Goal: Task Accomplishment & Management: Complete application form

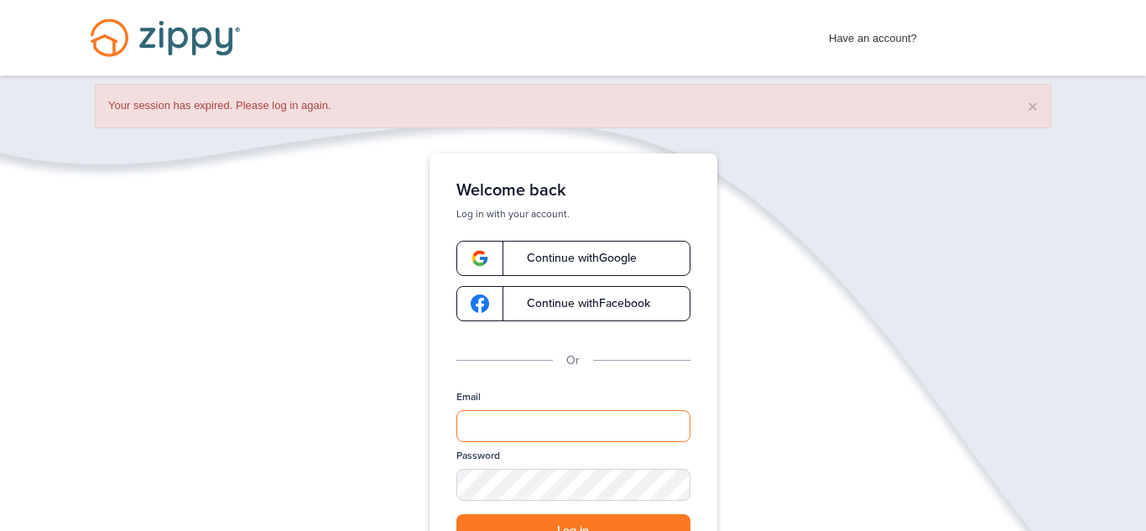
click at [547, 422] on input "Email" at bounding box center [573, 426] width 234 height 32
type input "**********"
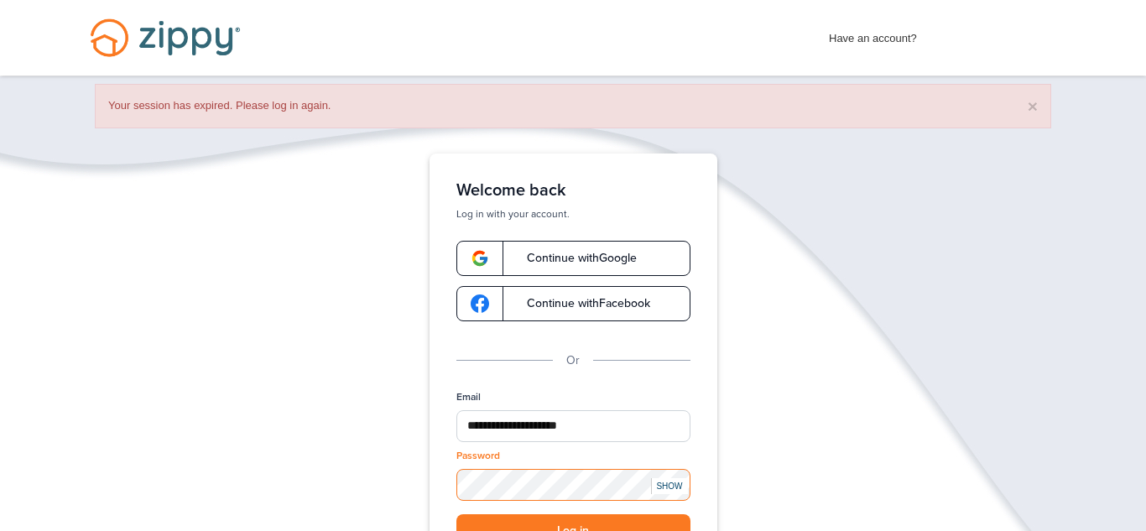
click at [456, 514] on button "Log in" at bounding box center [573, 531] width 234 height 34
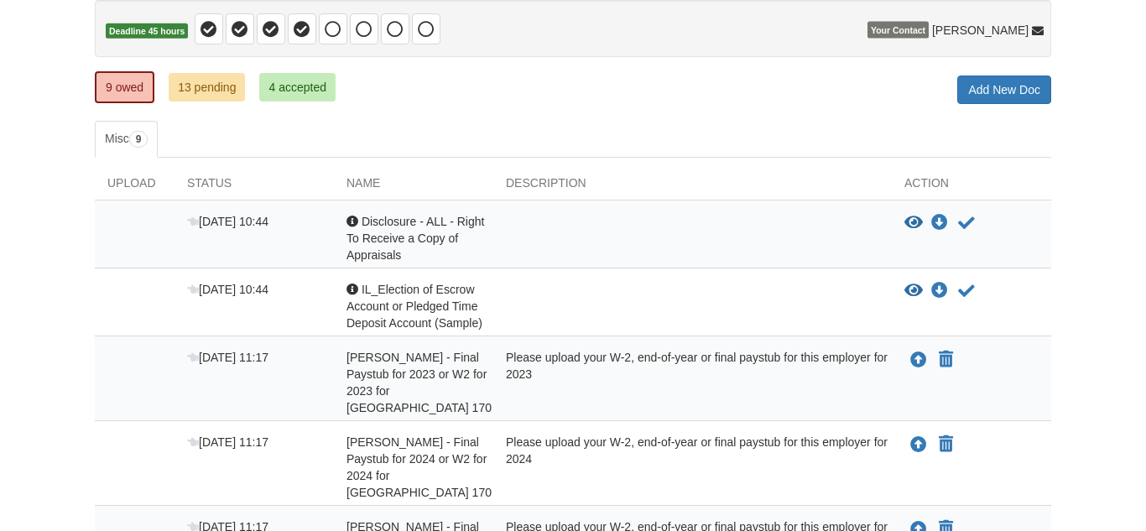
scroll to position [171, 0]
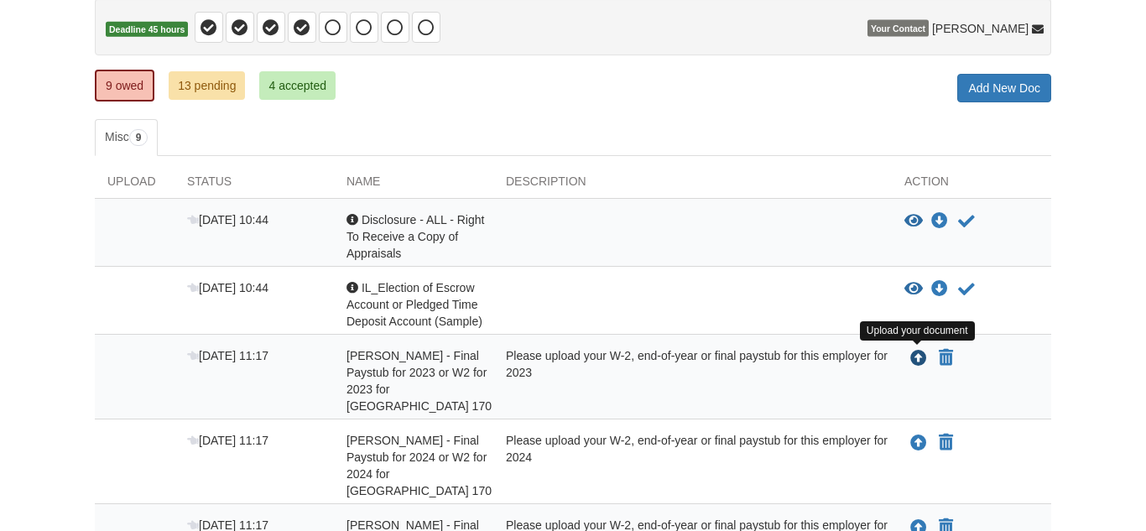
click at [918, 356] on icon "Upload Joyce White - Final Paystub for 2023 or W2 for 2023 for Chicago Heights …" at bounding box center [918, 359] width 17 height 17
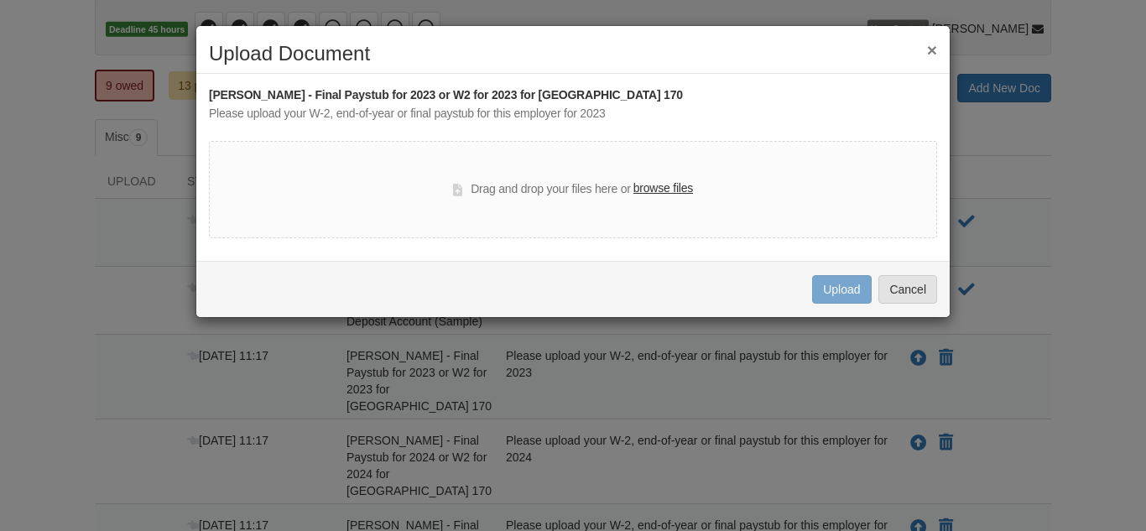
click at [672, 187] on label "browse files" at bounding box center [663, 188] width 60 height 18
click at [0, 0] on input "browse files" at bounding box center [0, 0] width 0 height 0
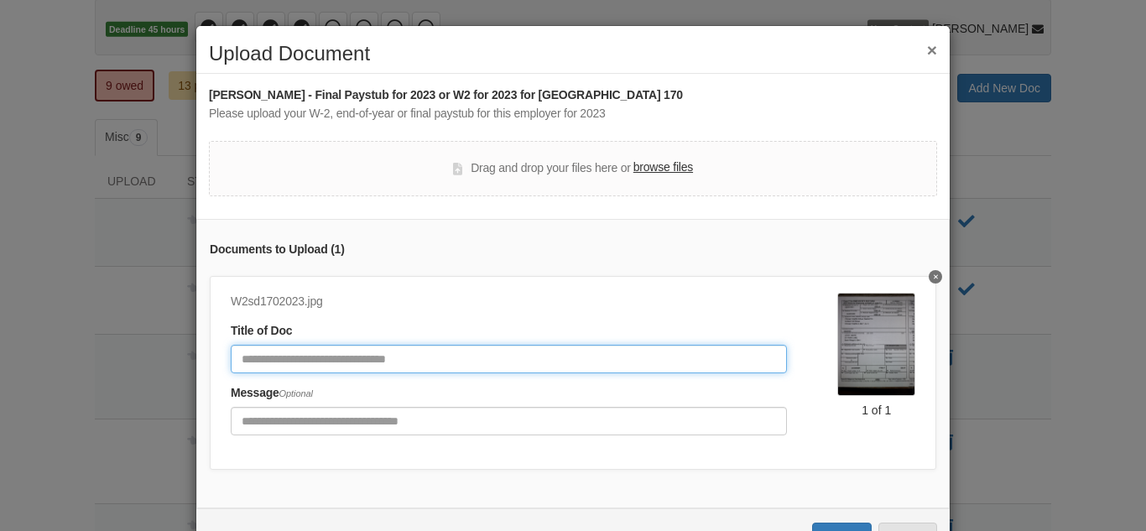
click at [338, 359] on input "Document Title" at bounding box center [509, 359] width 556 height 29
type input "**********"
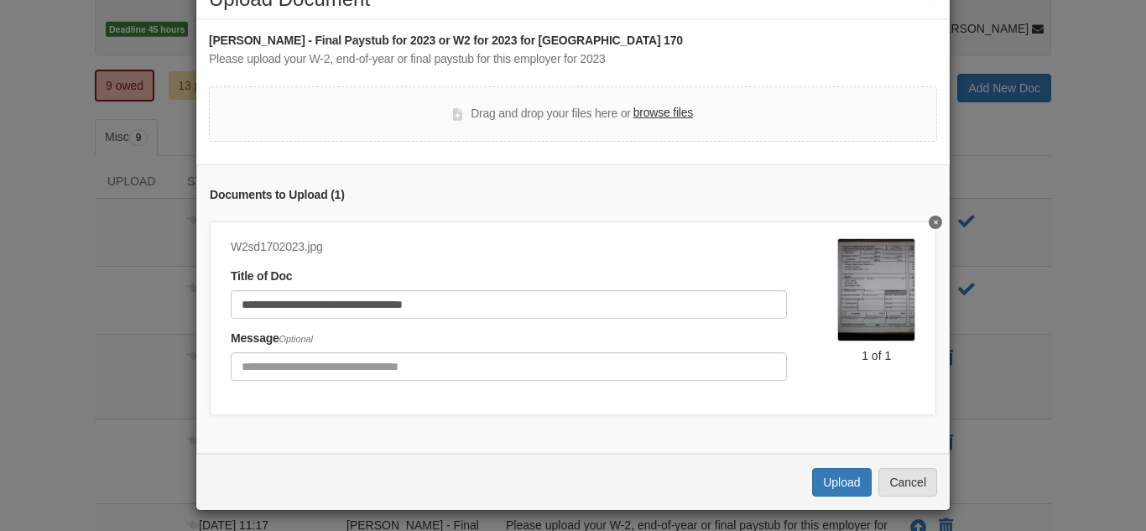
scroll to position [60, 0]
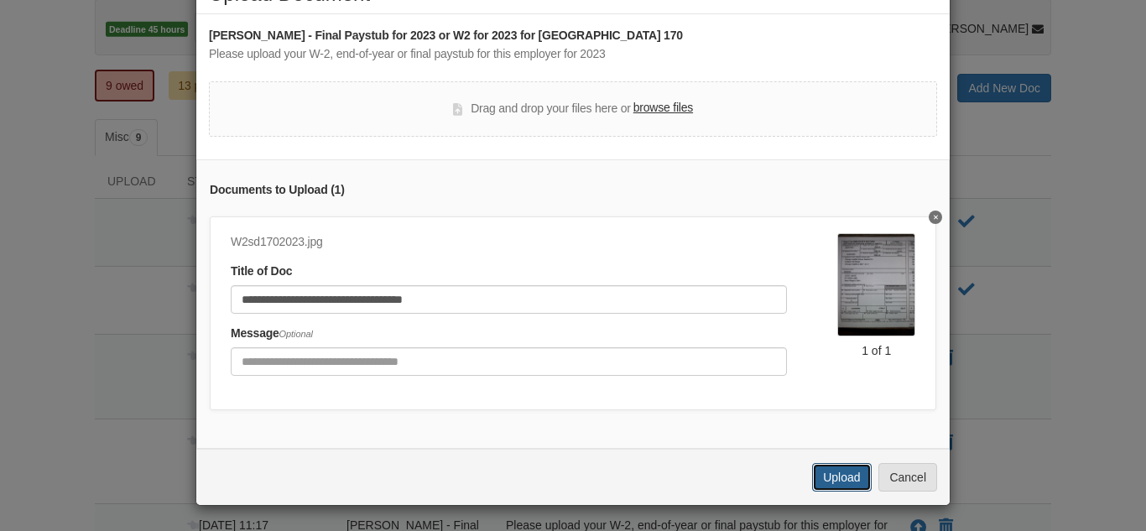
click at [842, 475] on button "Upload" at bounding box center [841, 477] width 59 height 29
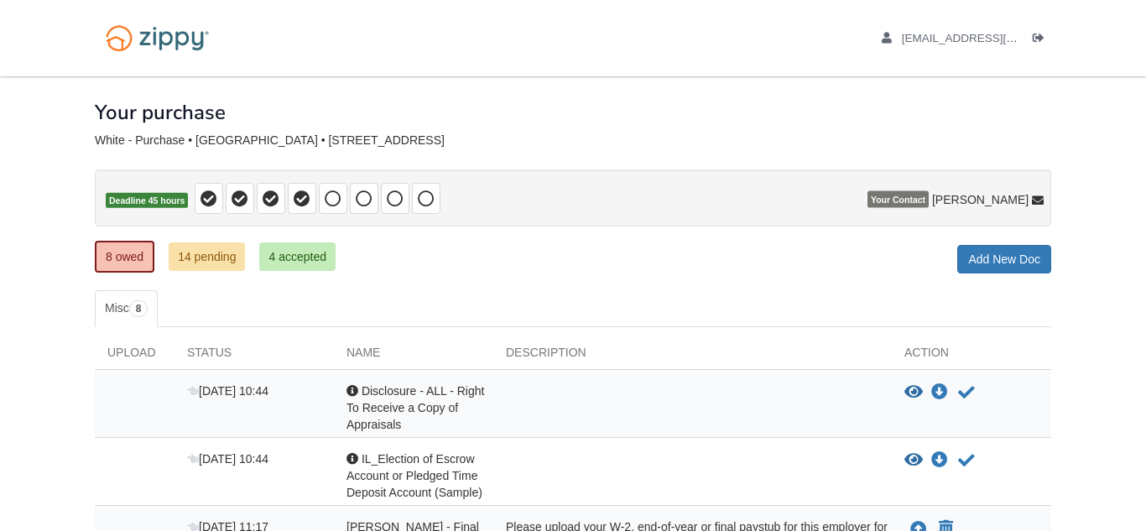
scroll to position [171, 0]
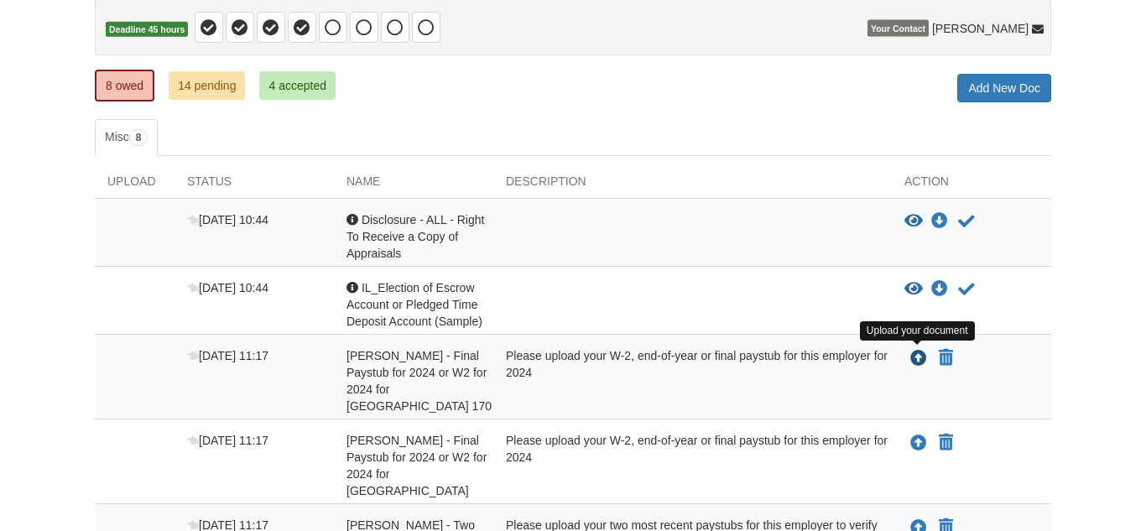
click at [918, 360] on icon "Upload Joyce White - Final Paystub for 2024 or W2 for 2024 for Chicago Heights …" at bounding box center [918, 359] width 17 height 17
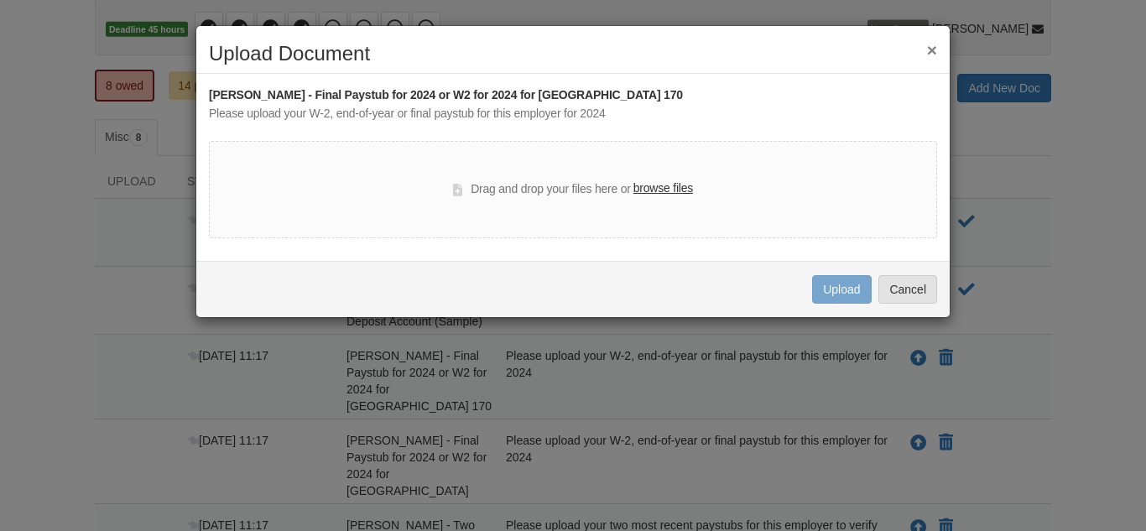
click at [668, 192] on label "browse files" at bounding box center [663, 188] width 60 height 18
click at [0, 0] on input "browse files" at bounding box center [0, 0] width 0 height 0
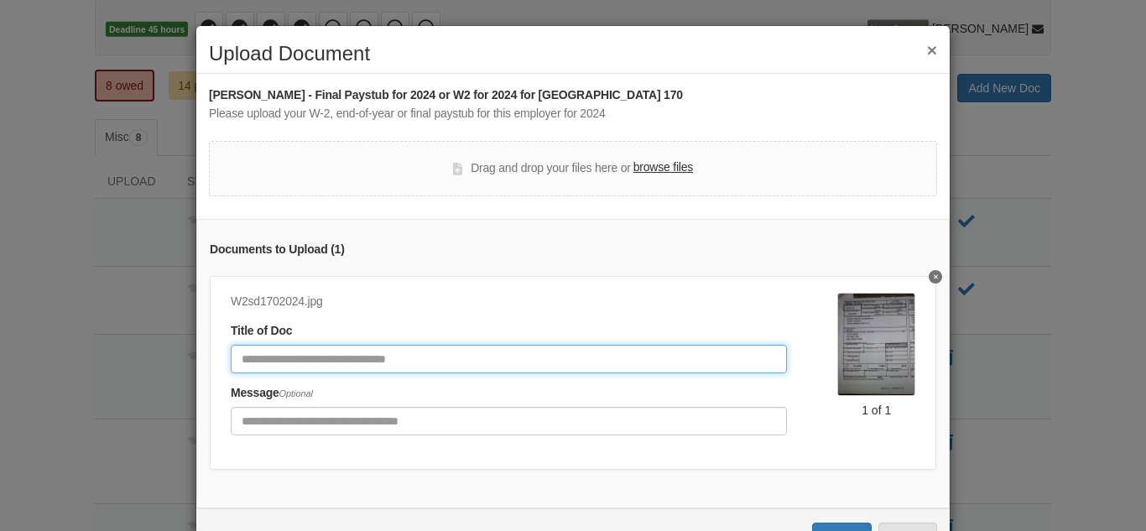
click at [464, 359] on input "Document Title" at bounding box center [509, 359] width 556 height 29
type input "**********"
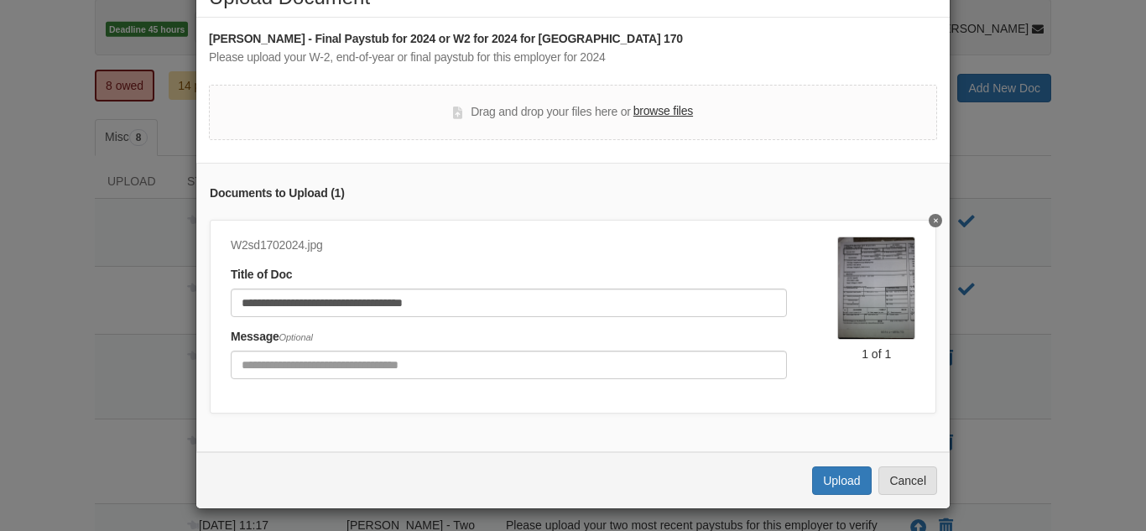
scroll to position [60, 0]
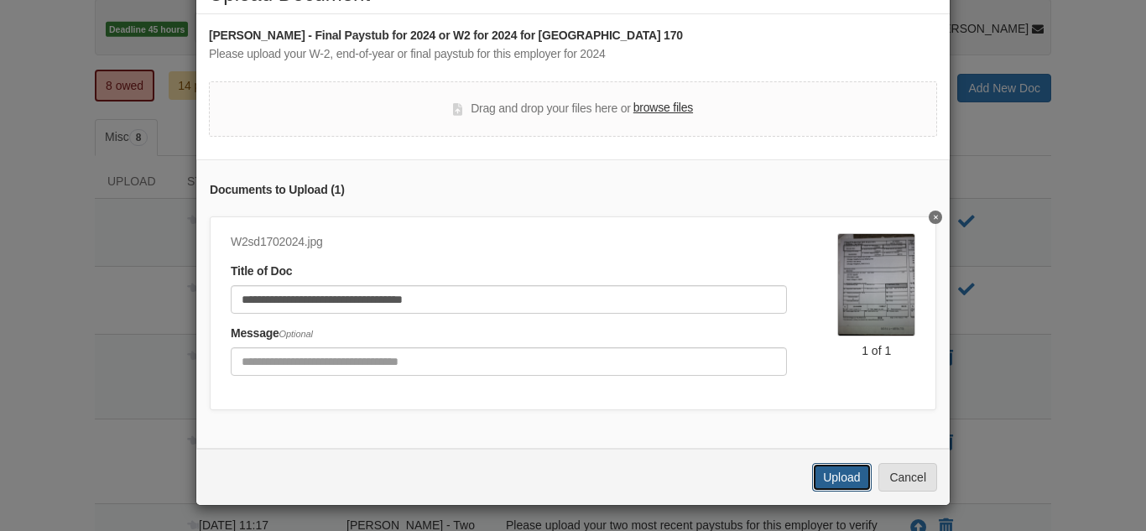
click at [842, 474] on button "Upload" at bounding box center [841, 477] width 59 height 29
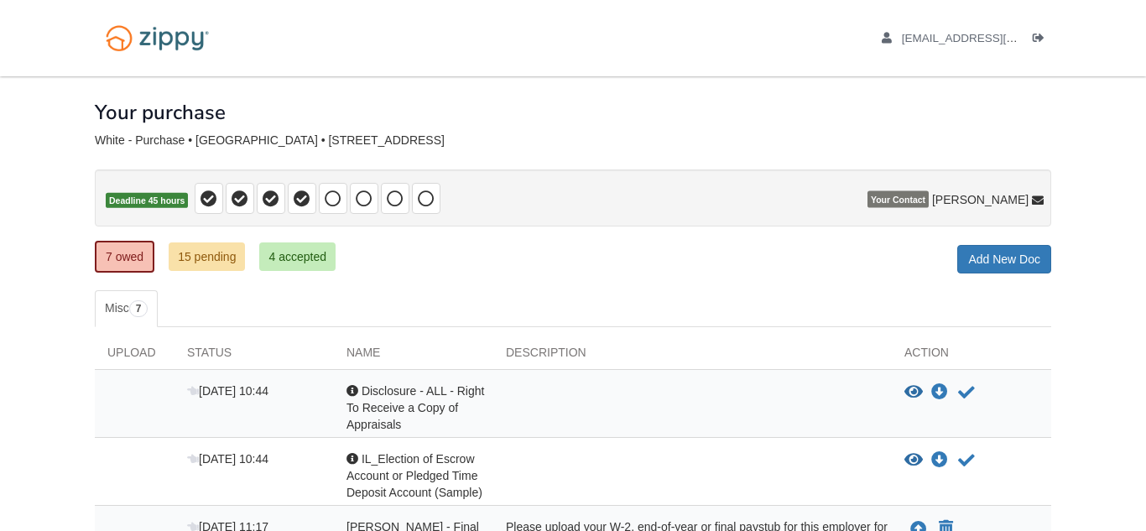
scroll to position [171, 0]
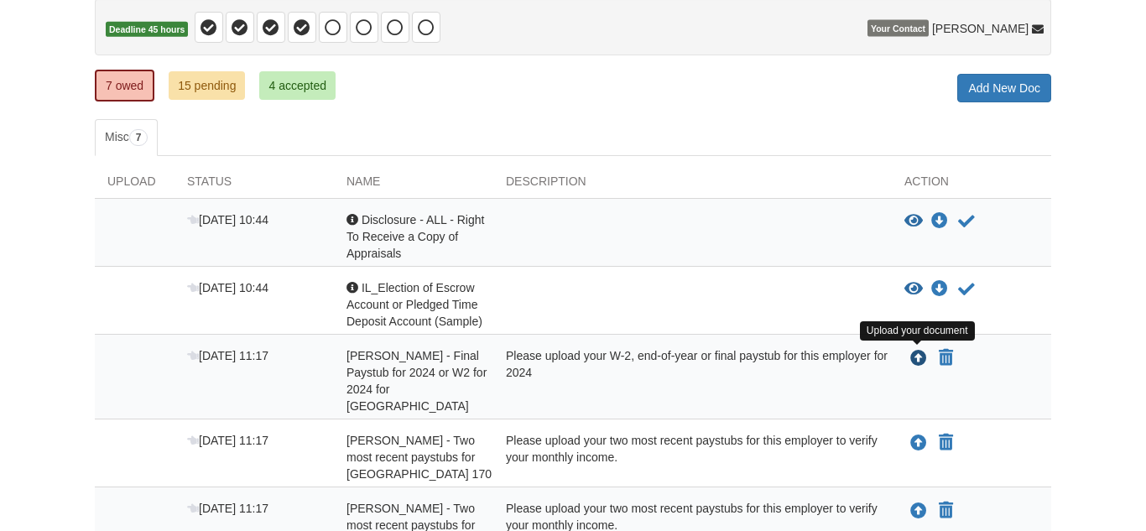
click at [917, 359] on icon "Upload Joyce White - Final Paystub for 2024 or W2 for 2024 for Homewood Public …" at bounding box center [918, 359] width 17 height 17
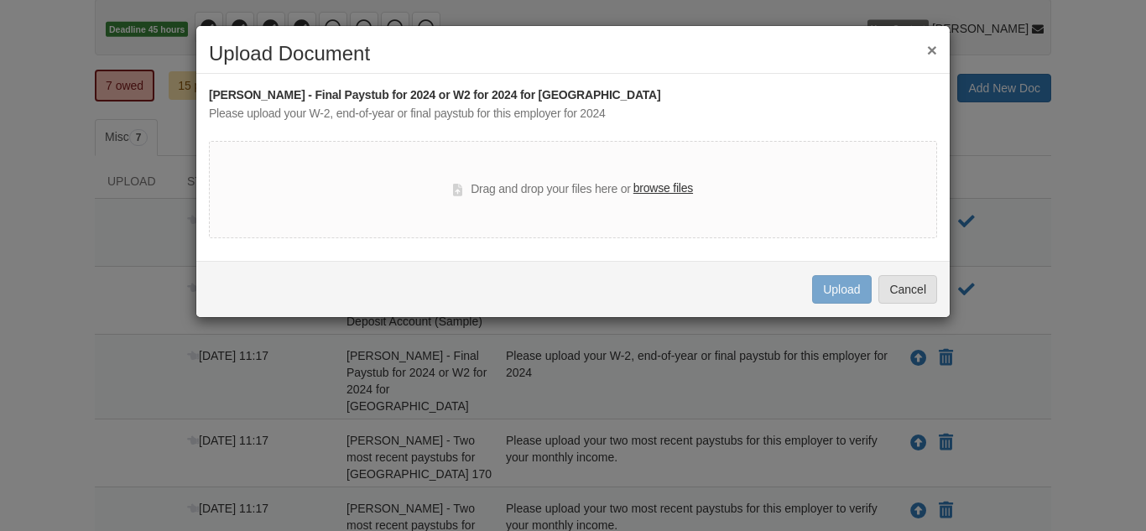
click at [931, 50] on button "×" at bounding box center [932, 50] width 10 height 18
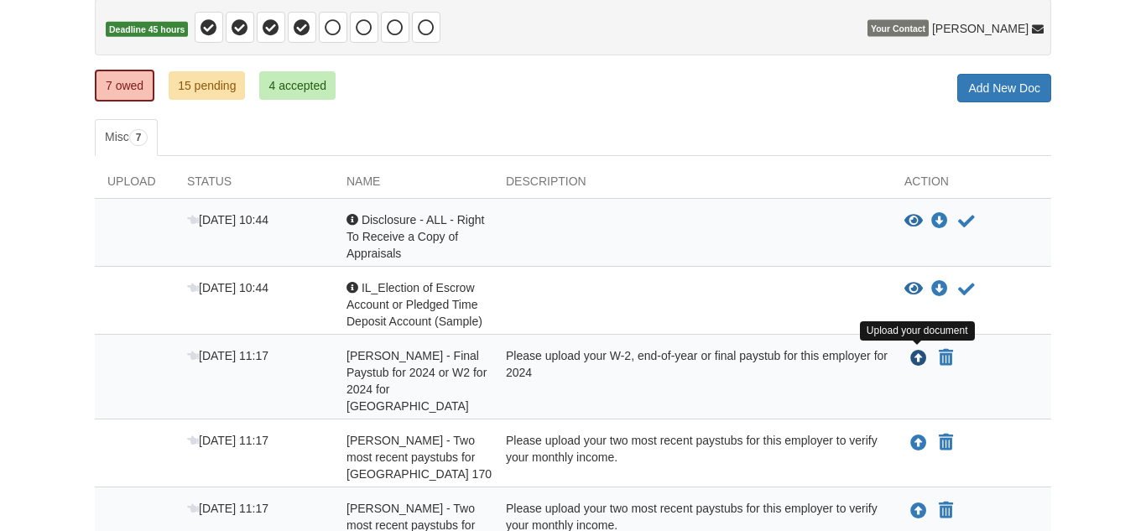
click at [916, 358] on icon "Upload Joyce White - Final Paystub for 2024 or W2 for 2024 for Homewood Public …" at bounding box center [918, 359] width 17 height 17
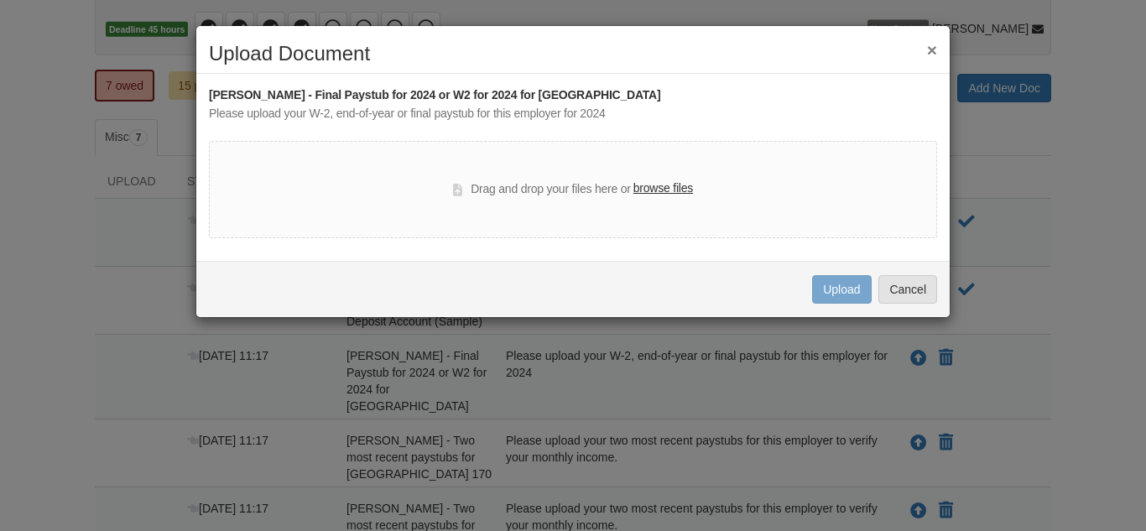
click at [656, 189] on label "browse files" at bounding box center [663, 188] width 60 height 18
click at [0, 0] on input "browse files" at bounding box center [0, 0] width 0 height 0
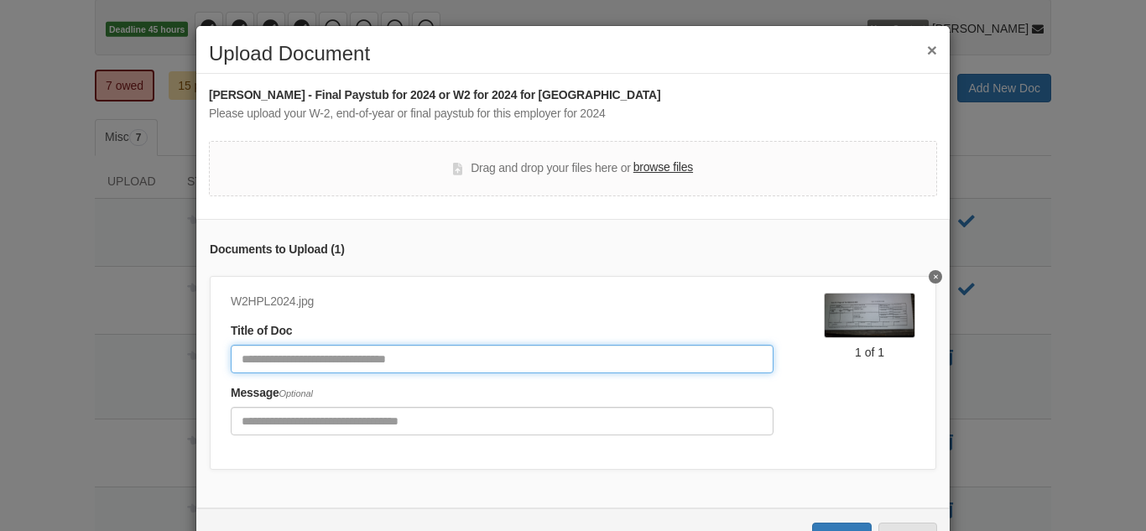
click at [590, 356] on input "Document Title" at bounding box center [502, 359] width 543 height 29
type input "**********"
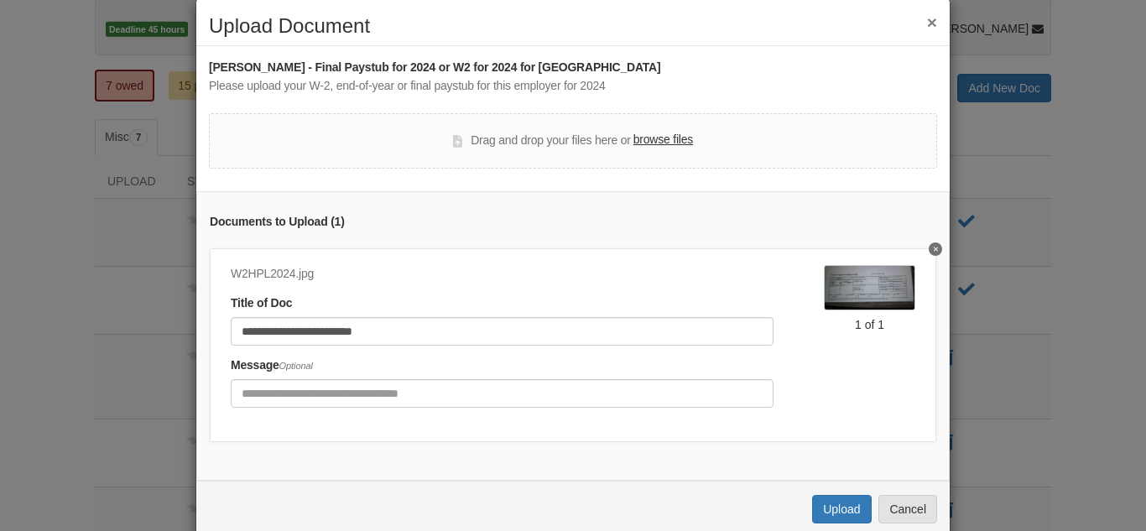
scroll to position [60, 0]
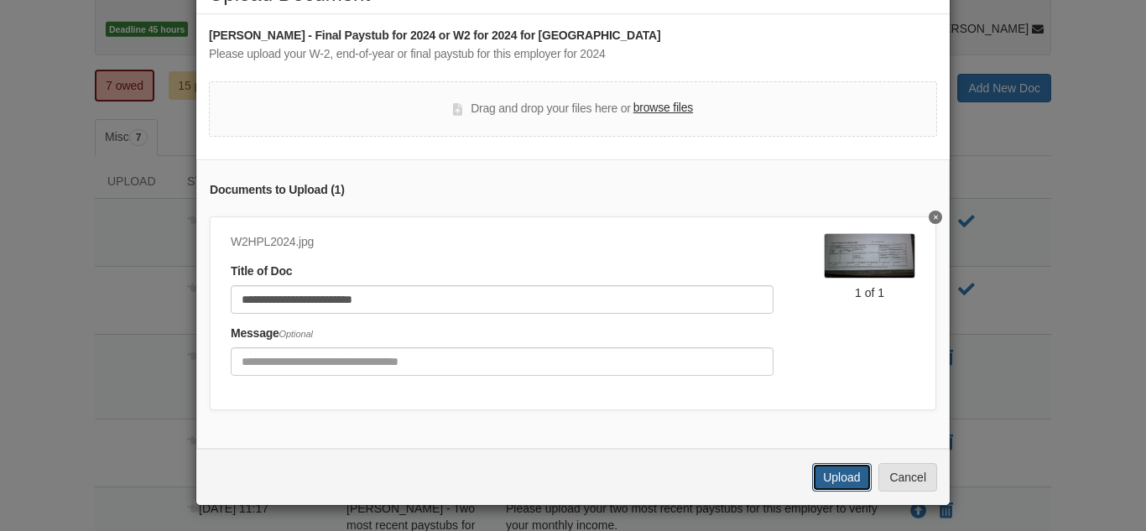
click at [833, 478] on button "Upload" at bounding box center [841, 477] width 59 height 29
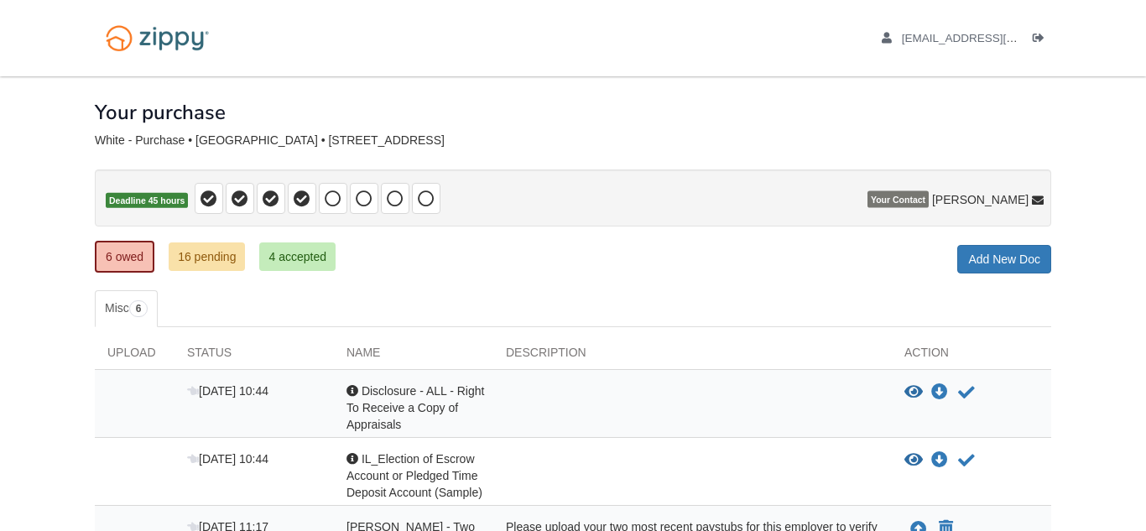
scroll to position [171, 0]
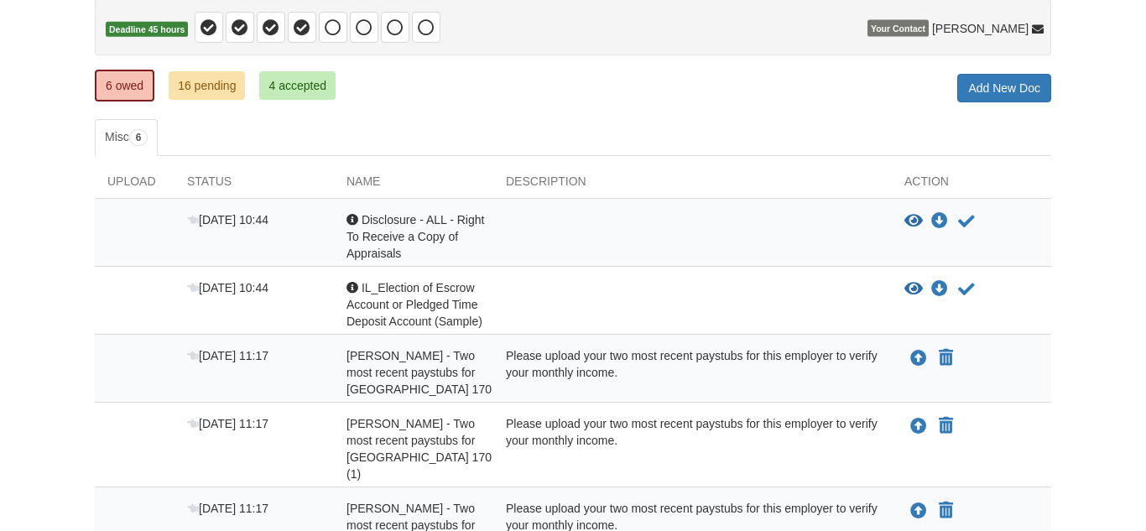
click at [833, 478] on div "Please upload your two most recent paystubs for this employer to verify your mo…" at bounding box center [692, 448] width 398 height 67
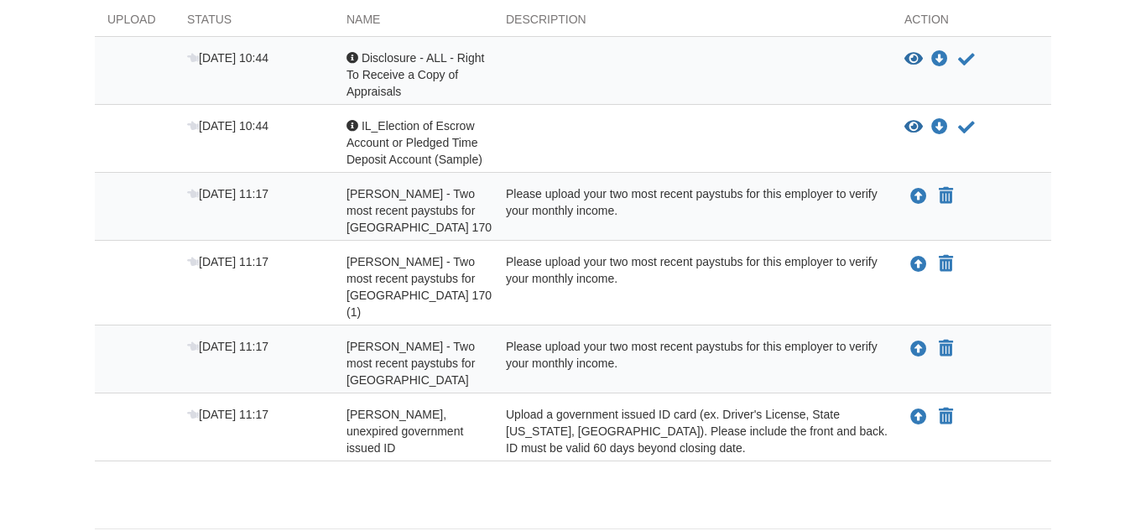
scroll to position [335, 0]
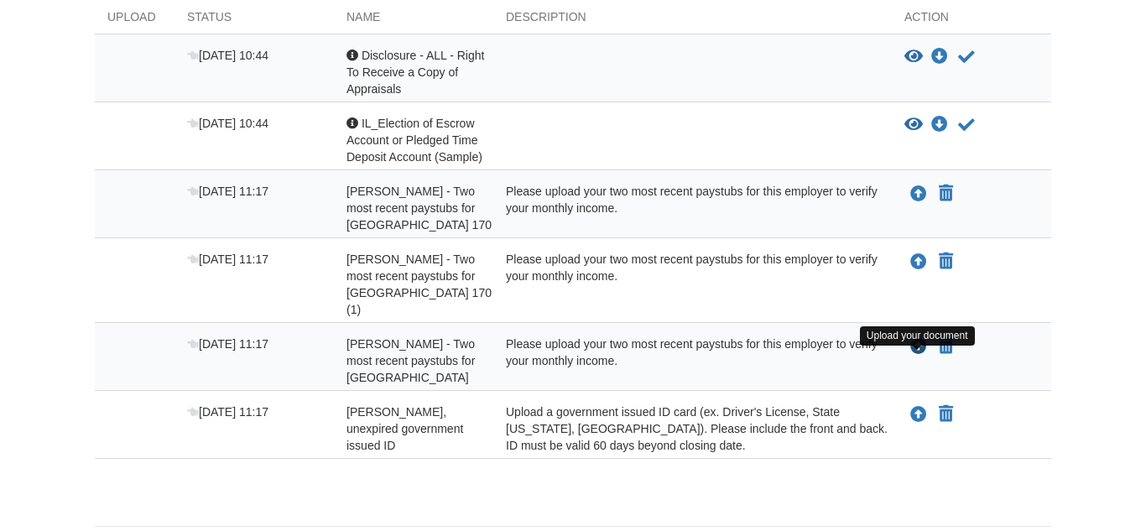
click at [911, 356] on icon "Upload Joyce White - Two most recent paystubs for Homewood Public Library" at bounding box center [918, 347] width 17 height 17
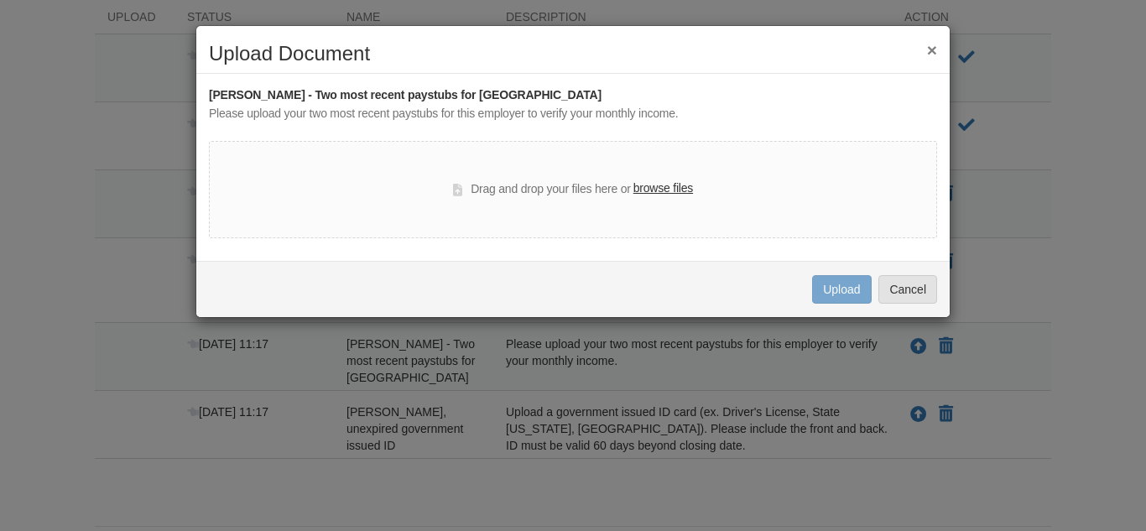
click at [930, 49] on button "×" at bounding box center [932, 50] width 10 height 18
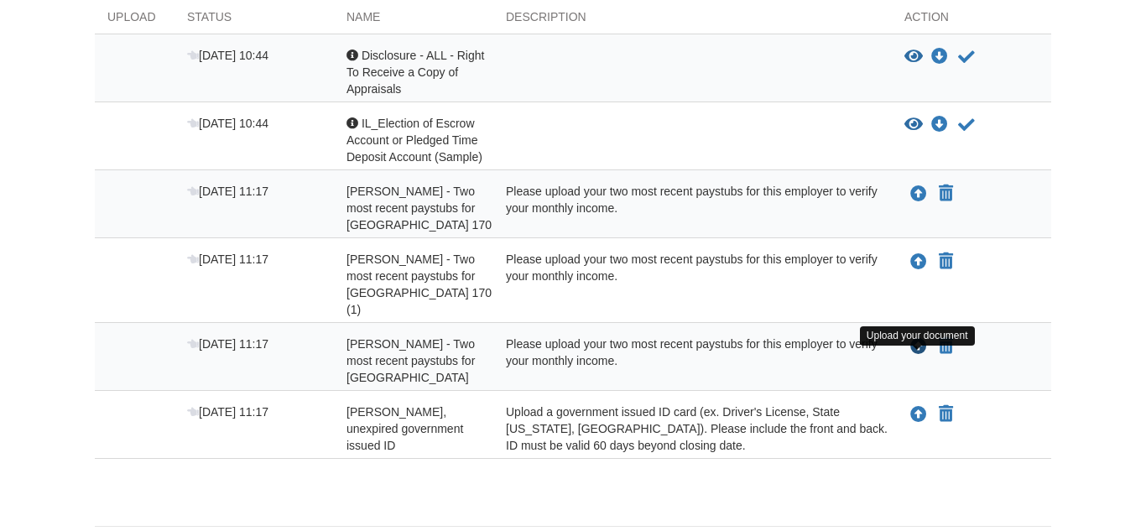
click at [918, 356] on icon "Upload Joyce White - Two most recent paystubs for Homewood Public Library" at bounding box center [918, 347] width 17 height 17
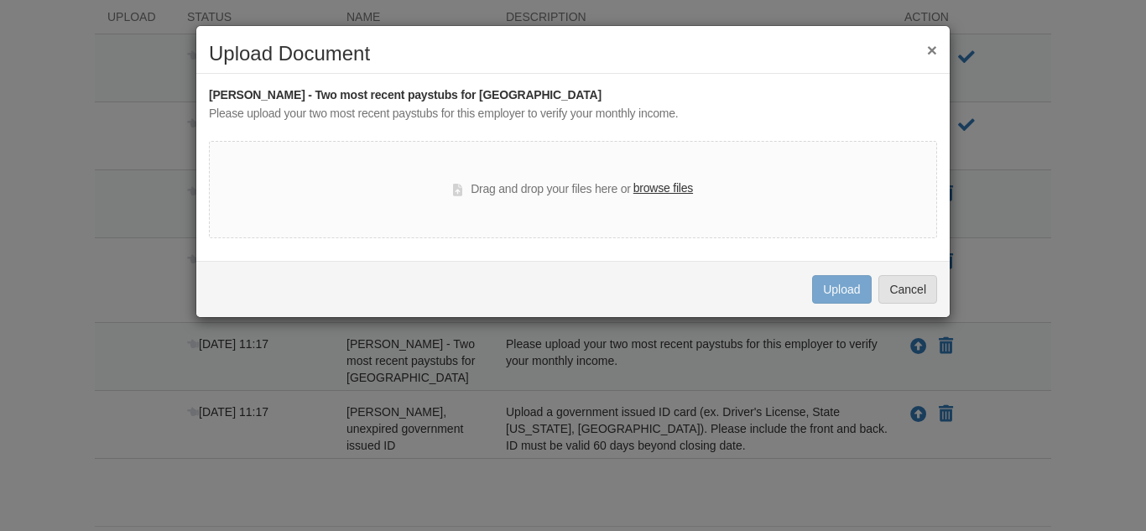
click at [660, 186] on label "browse files" at bounding box center [663, 188] width 60 height 18
click at [0, 0] on input "browse files" at bounding box center [0, 0] width 0 height 0
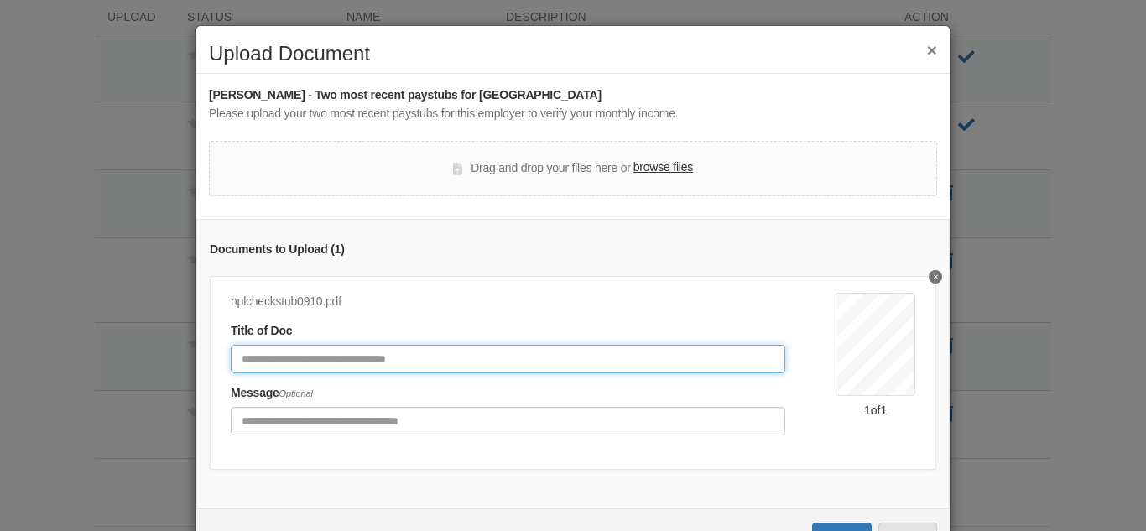
click at [616, 362] on input "Document Title" at bounding box center [508, 359] width 554 height 29
click at [416, 360] on input "**********" at bounding box center [508, 359] width 554 height 29
type input "**********"
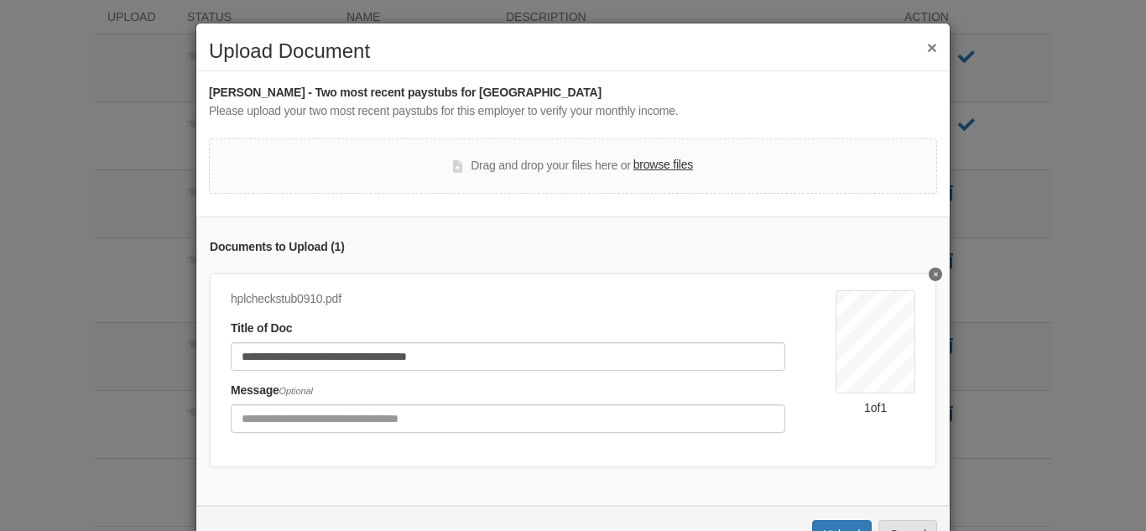
scroll to position [0, 0]
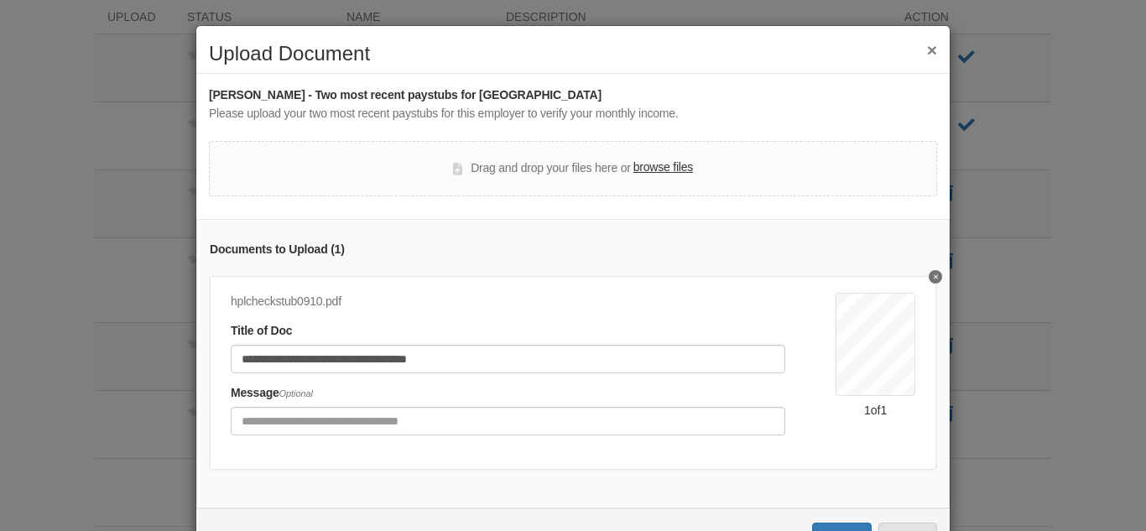
click at [666, 170] on label "browse files" at bounding box center [663, 168] width 60 height 18
click at [0, 0] on input "browse files" at bounding box center [0, 0] width 0 height 0
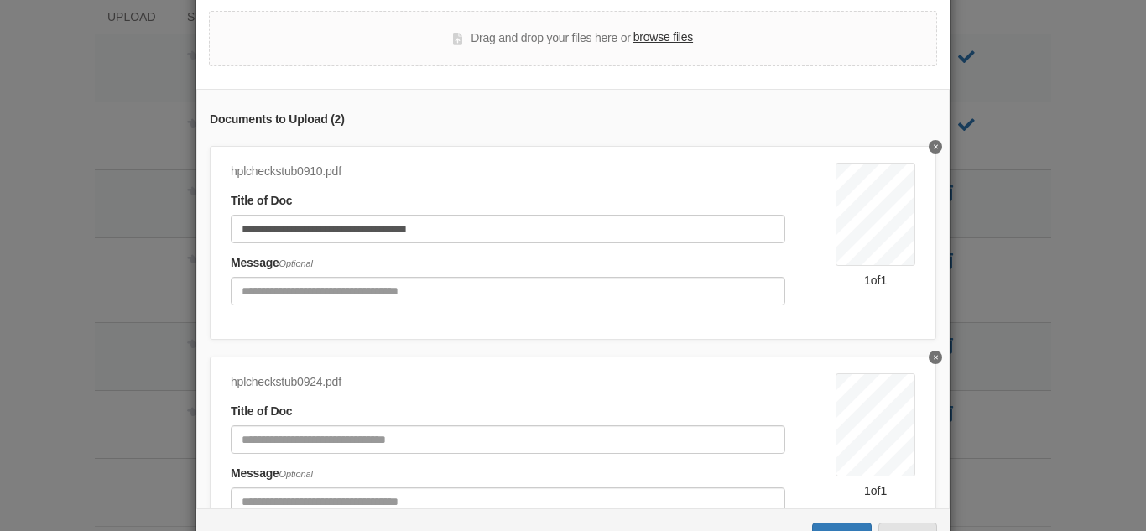
scroll to position [190, 0]
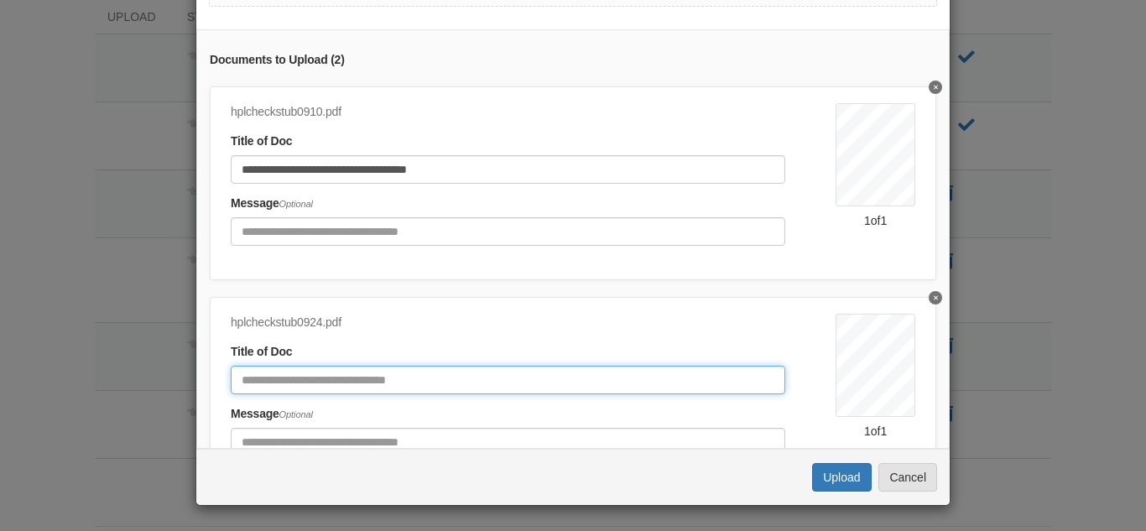
click at [404, 377] on input "Document Title" at bounding box center [508, 380] width 554 height 29
type input "**********"
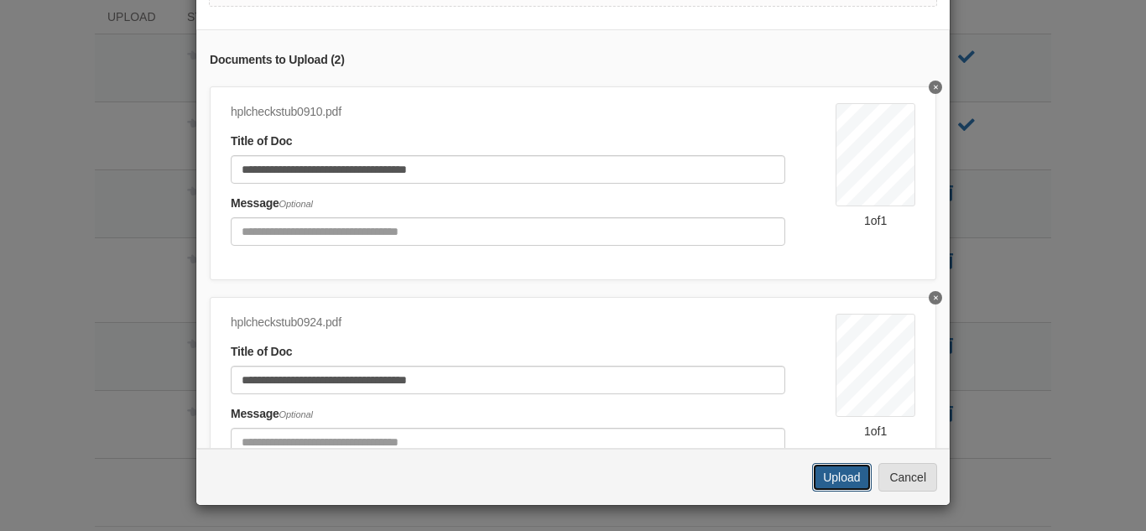
click at [835, 486] on button "Upload" at bounding box center [841, 477] width 59 height 29
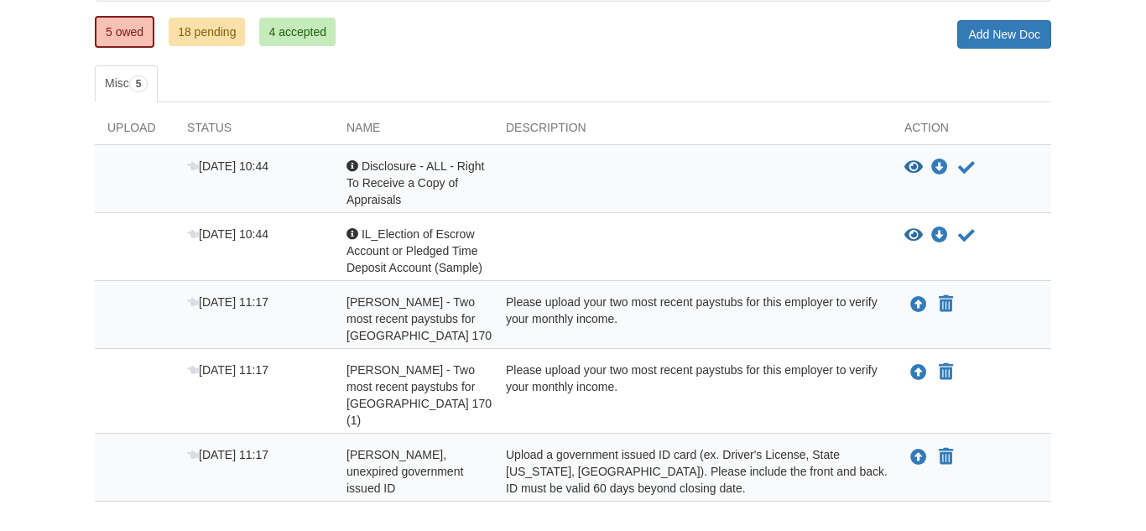
scroll to position [216, 0]
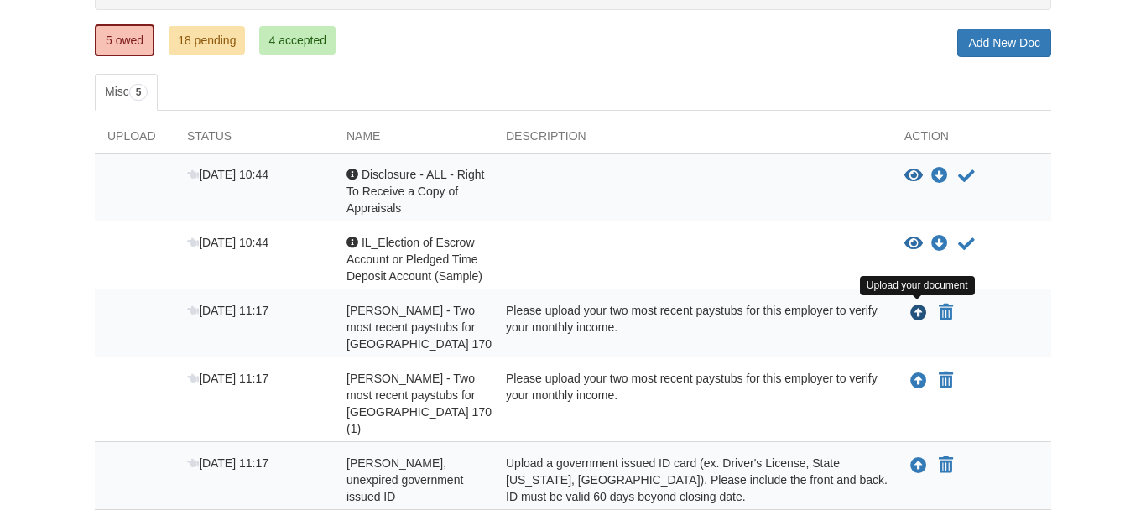
click at [918, 313] on icon "Upload Joyce White - Two most recent paystubs for Chicago Heights School Distri…" at bounding box center [918, 313] width 17 height 17
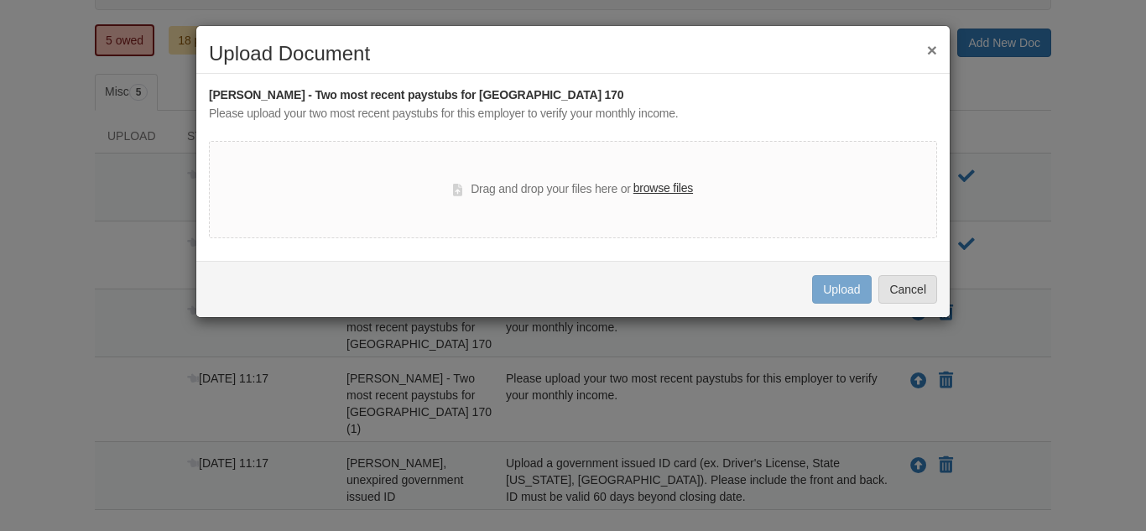
click at [671, 182] on label "browse files" at bounding box center [663, 188] width 60 height 18
click at [0, 0] on input "browse files" at bounding box center [0, 0] width 0 height 0
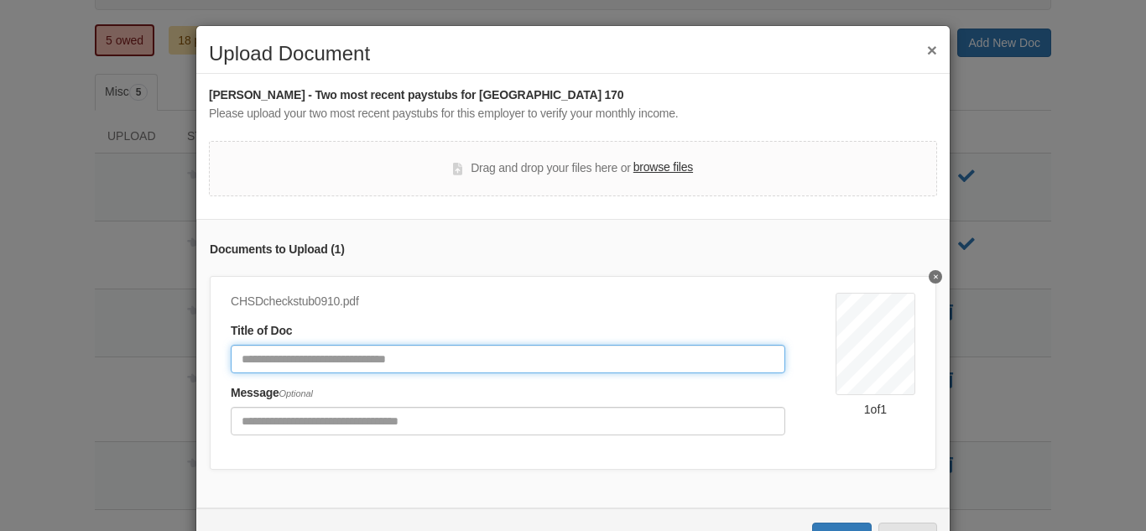
click at [461, 357] on input "Document Title" at bounding box center [508, 359] width 554 height 29
type input "*"
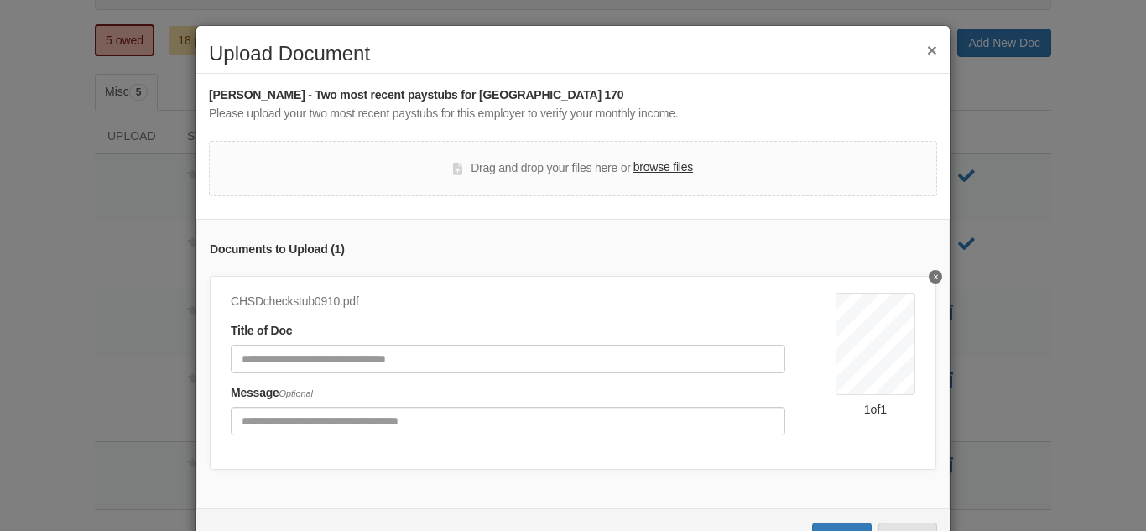
scroll to position [60, 0]
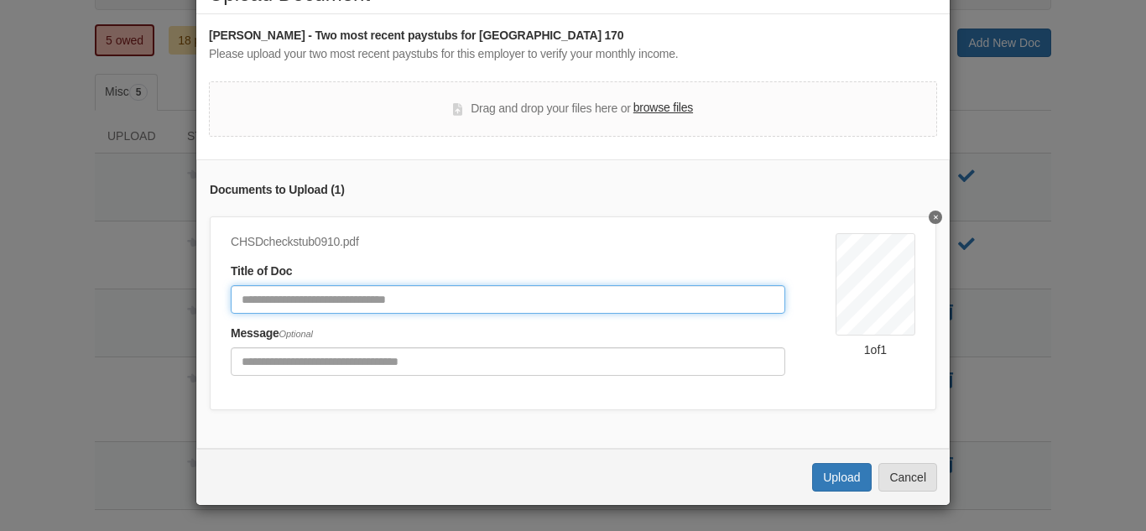
click at [244, 297] on input "Document Title" at bounding box center [508, 299] width 554 height 29
type input "**********"
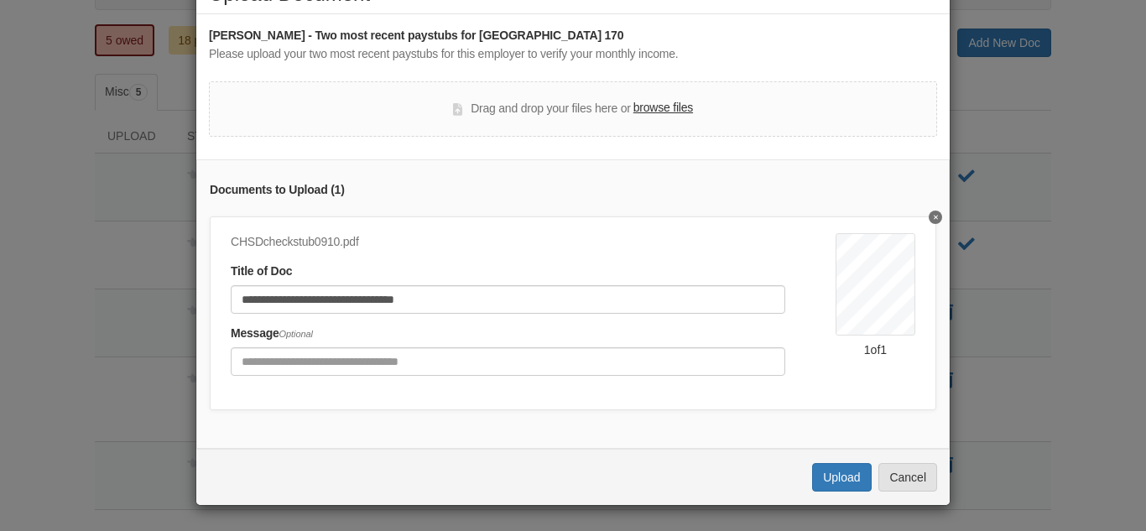
click at [653, 111] on label "browse files" at bounding box center [663, 108] width 60 height 18
click at [0, 0] on input "browse files" at bounding box center [0, 0] width 0 height 0
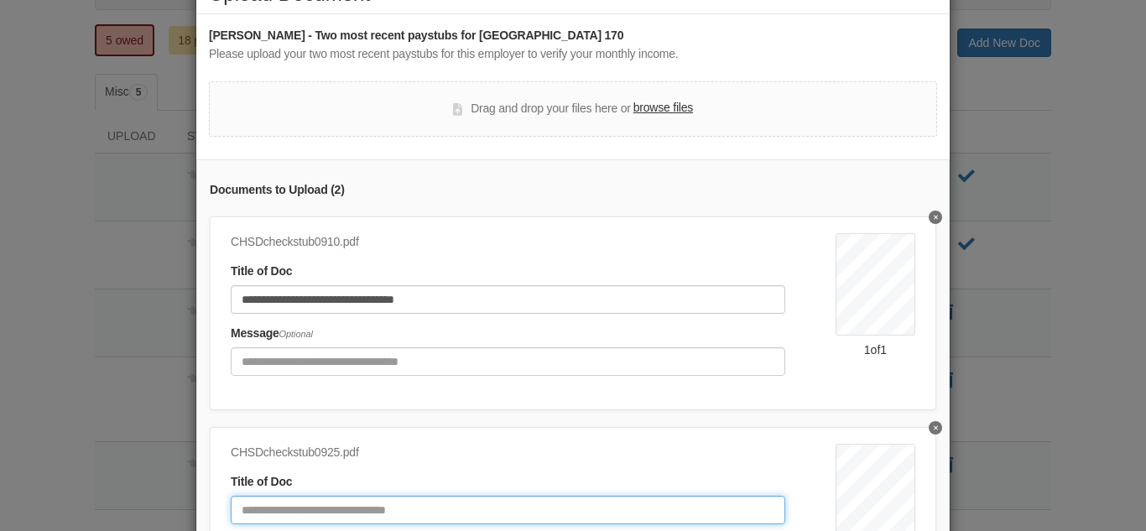
click at [601, 507] on input "Document Title" at bounding box center [508, 510] width 554 height 29
type input "**********"
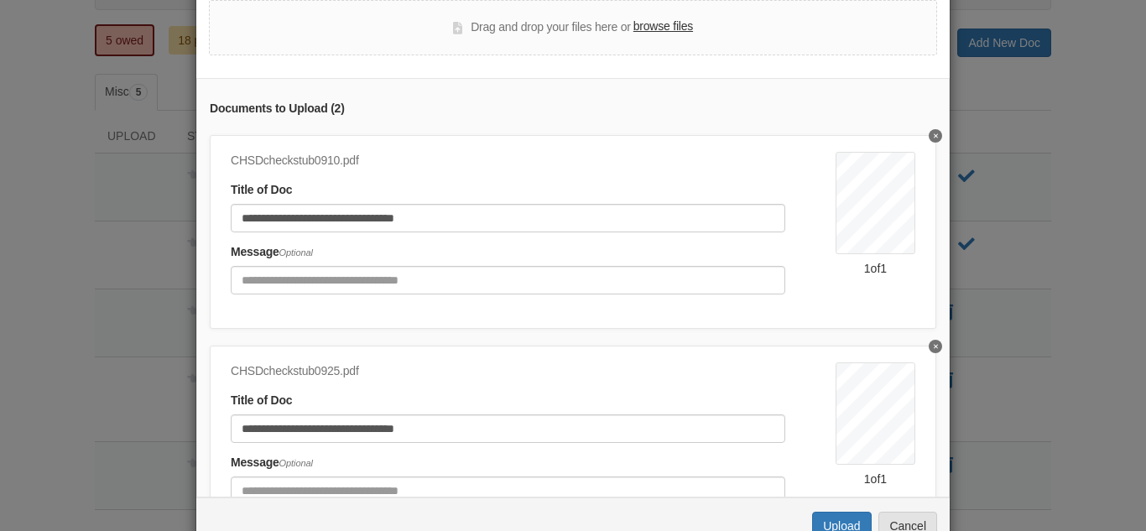
scroll to position [156, 0]
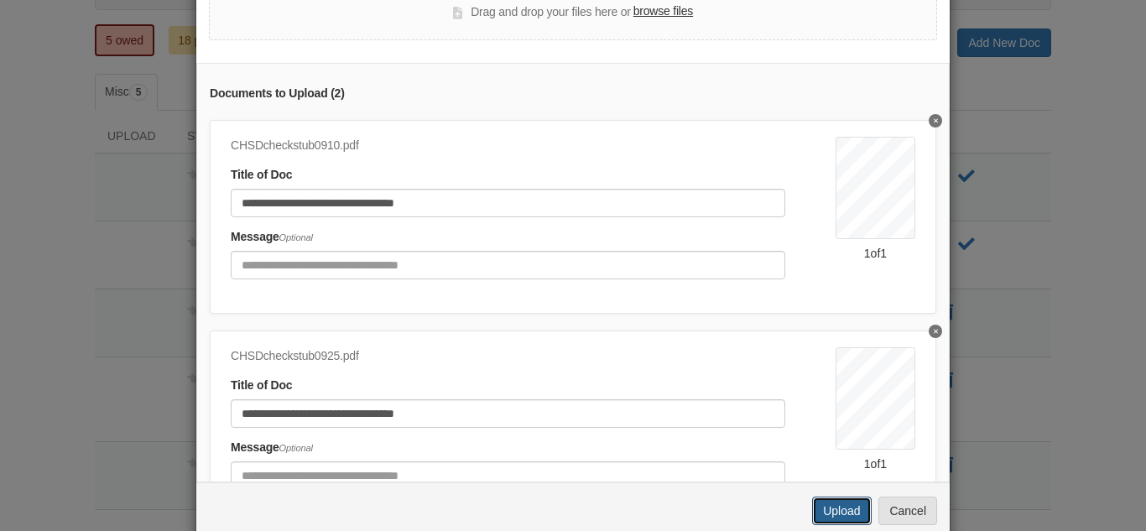
click at [830, 510] on button "Upload" at bounding box center [841, 511] width 59 height 29
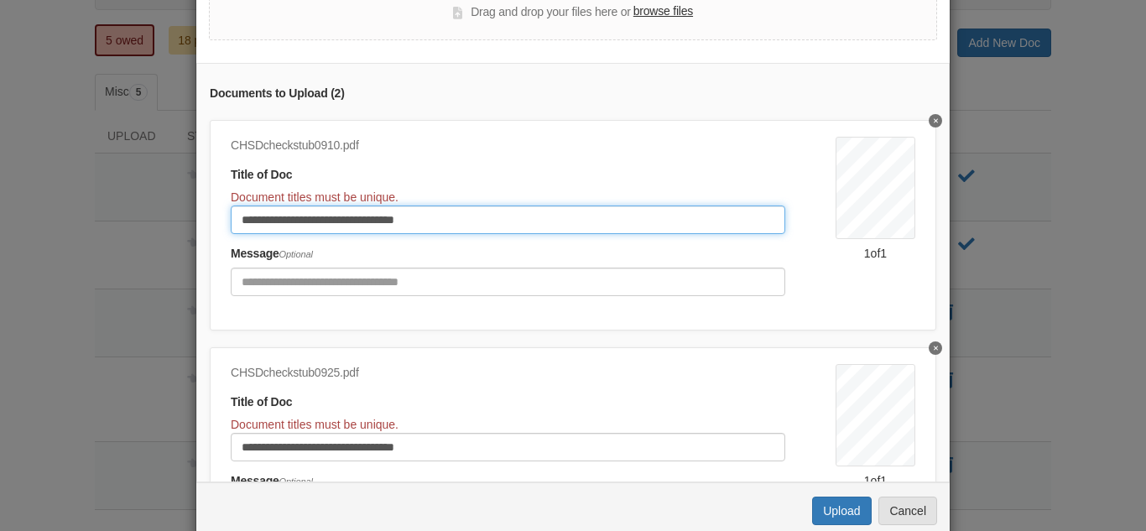
click at [444, 224] on input "**********" at bounding box center [508, 219] width 554 height 29
type input "**********"
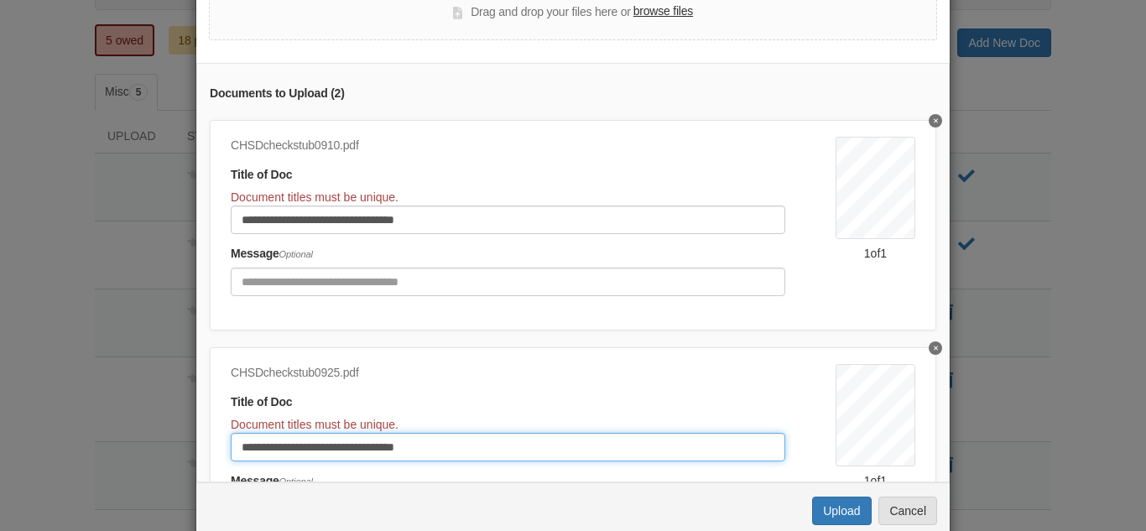
click at [451, 448] on input "**********" at bounding box center [508, 447] width 554 height 29
type input "**********"
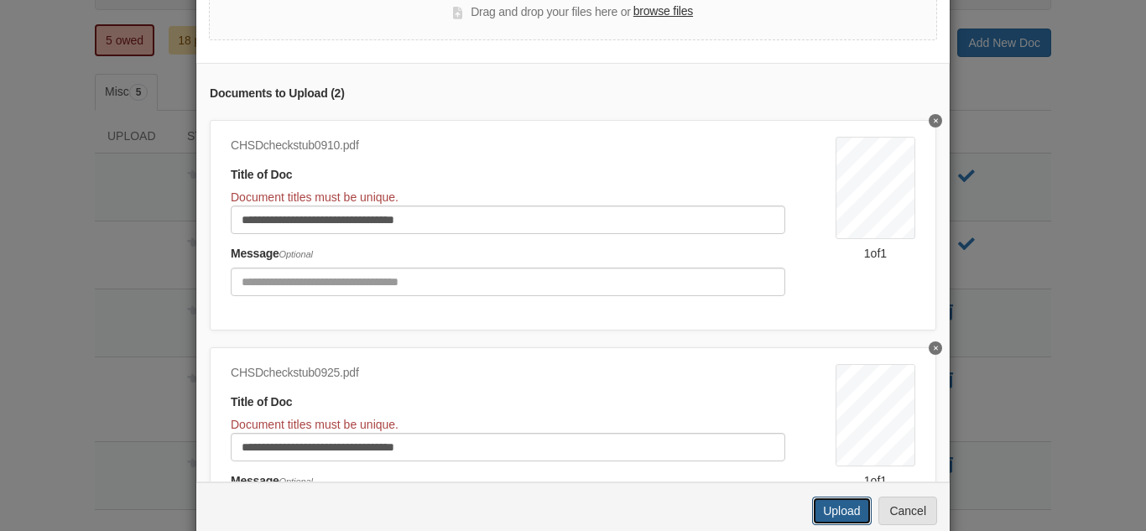
click at [829, 507] on button "Upload" at bounding box center [841, 511] width 59 height 29
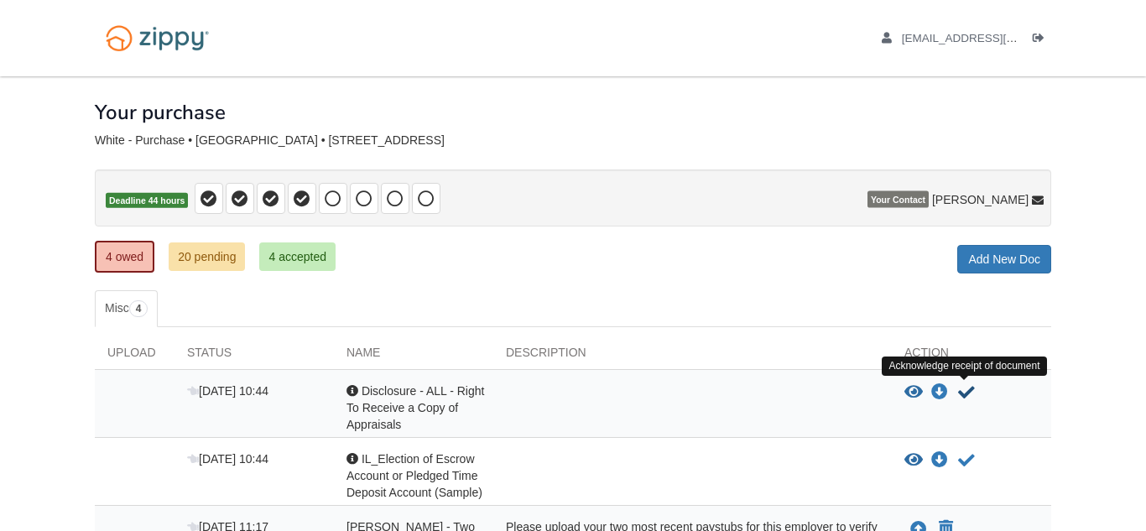
click at [965, 391] on icon "Acknowledge receipt of document" at bounding box center [966, 392] width 17 height 17
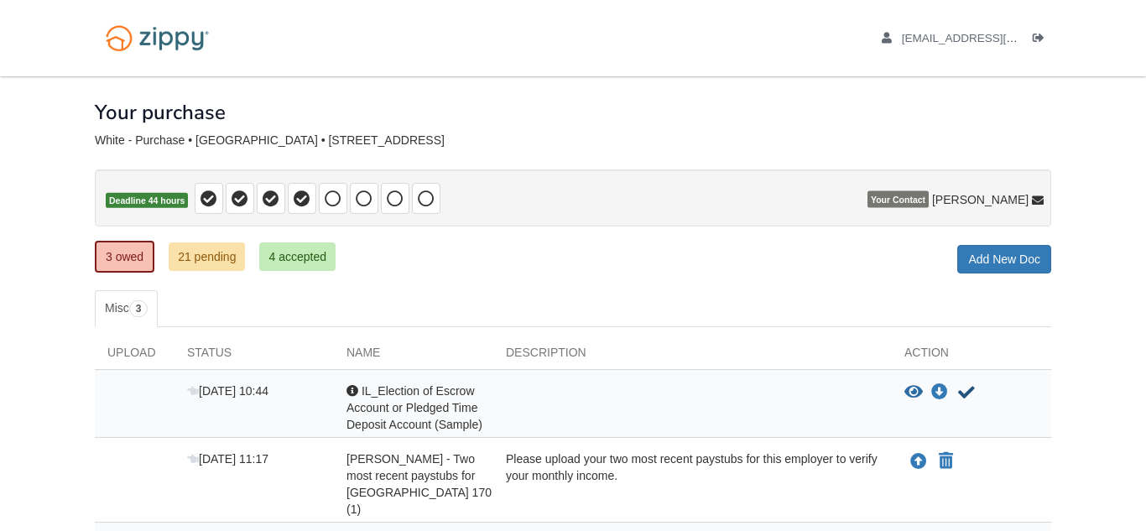
click at [965, 391] on icon "Acknowledge receipt of document" at bounding box center [966, 392] width 17 height 17
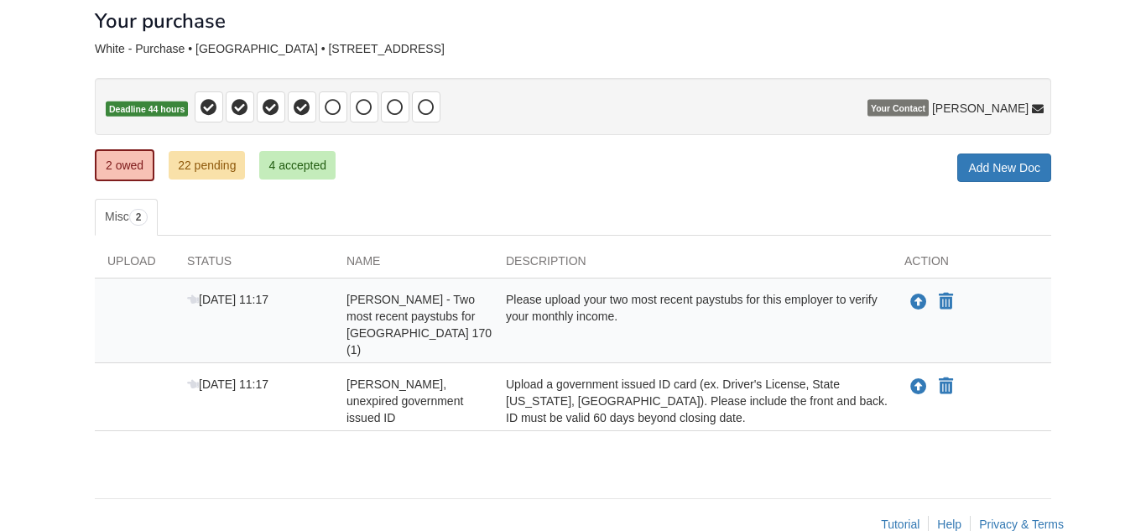
scroll to position [127, 0]
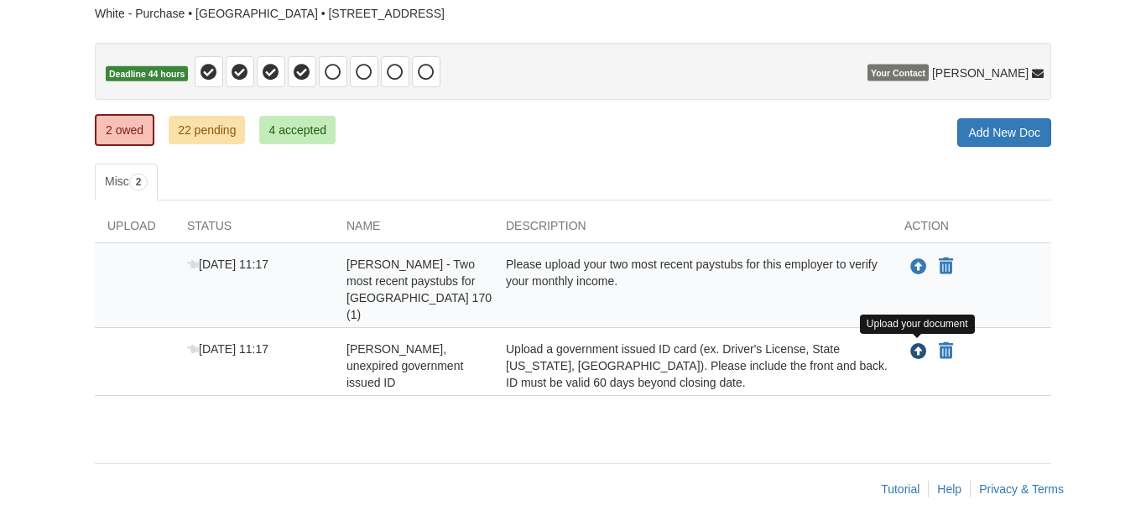
click at [917, 346] on icon "Upload Joyce White - Valid, unexpired government issued ID" at bounding box center [918, 352] width 17 height 17
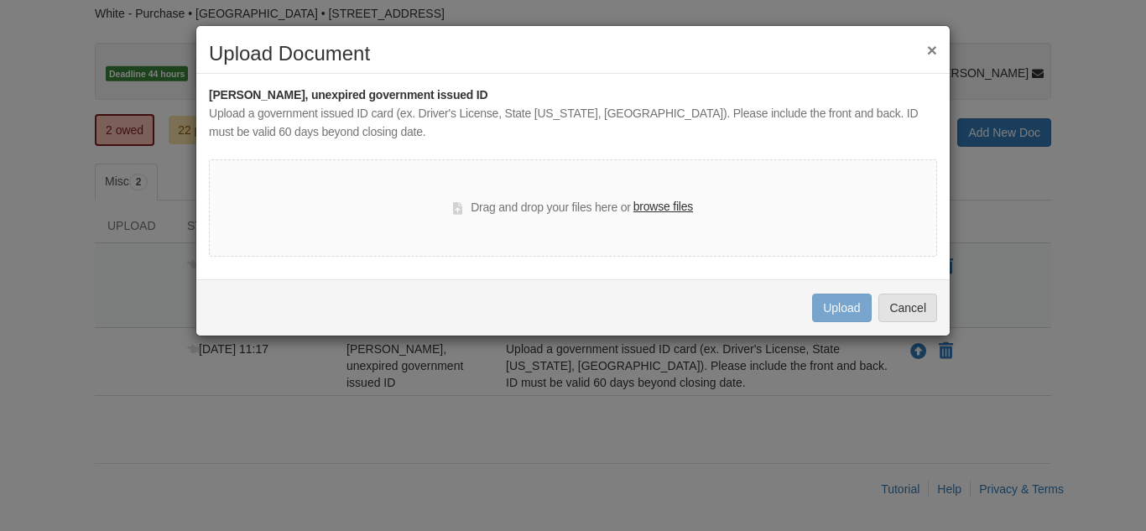
click at [665, 206] on label "browse files" at bounding box center [663, 207] width 60 height 18
click at [0, 0] on input "browse files" at bounding box center [0, 0] width 0 height 0
click at [929, 47] on button "×" at bounding box center [932, 50] width 10 height 18
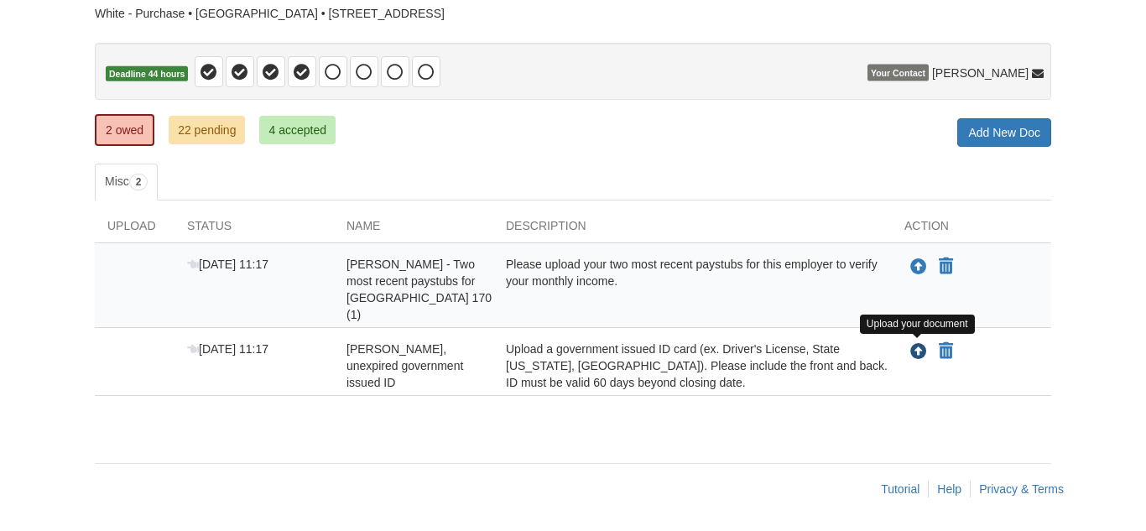
click at [918, 354] on icon "Upload Joyce White - Valid, unexpired government issued ID" at bounding box center [918, 352] width 17 height 17
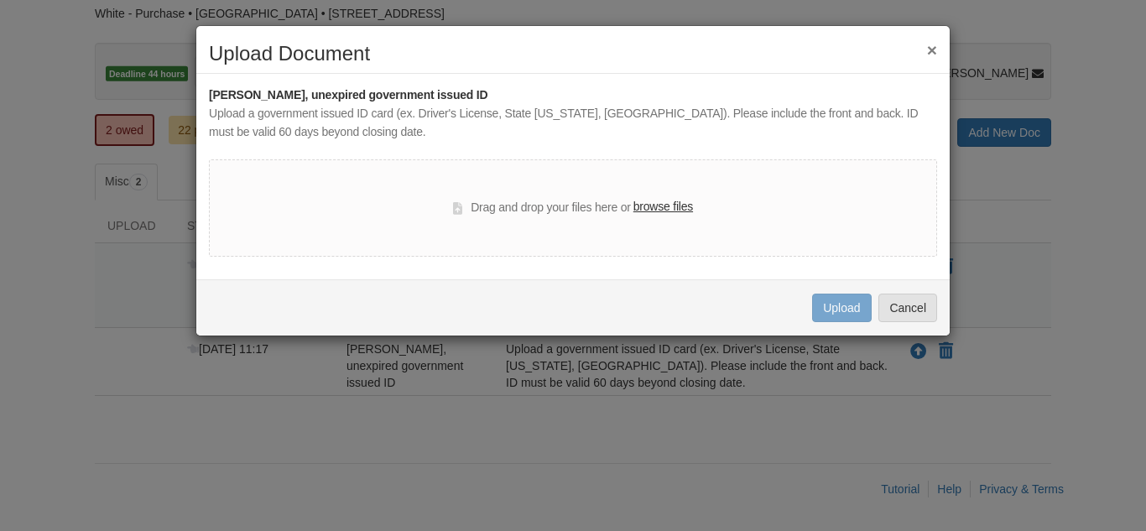
click at [661, 205] on label "browse files" at bounding box center [663, 207] width 60 height 18
click at [0, 0] on input "browse files" at bounding box center [0, 0] width 0 height 0
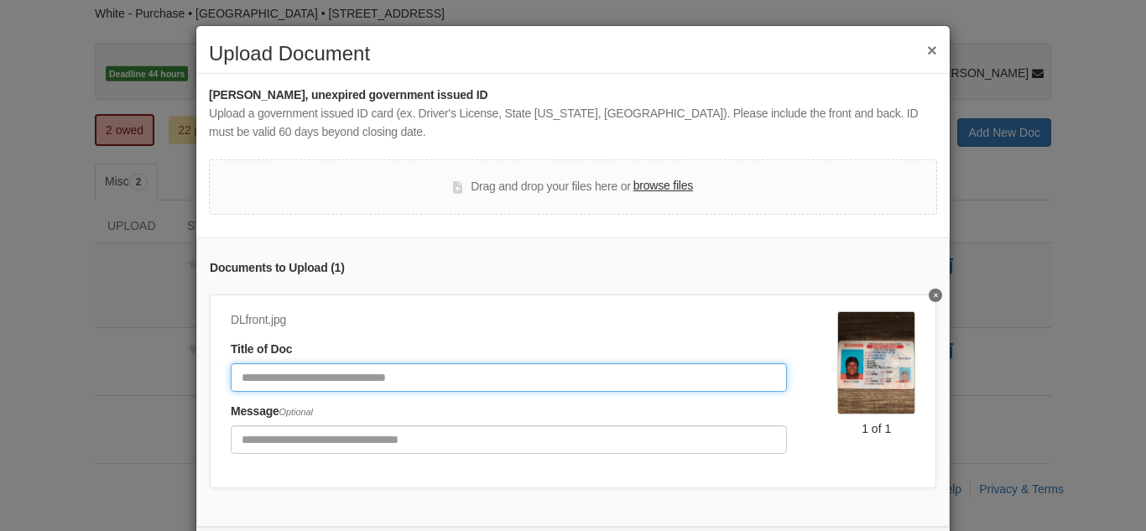
click at [412, 374] on input "Document Title" at bounding box center [509, 377] width 556 height 29
type input "**********"
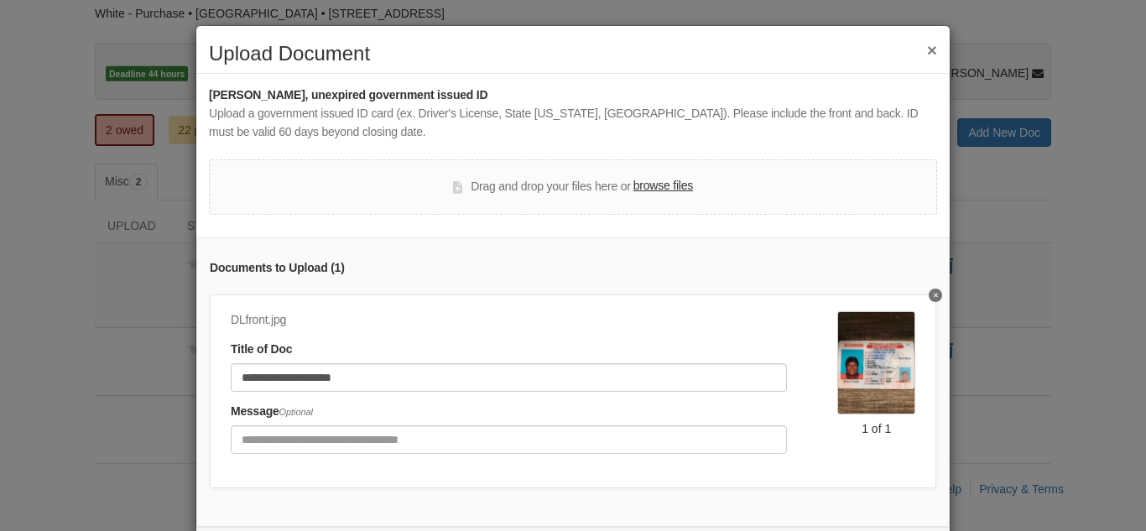
click at [670, 185] on label "browse files" at bounding box center [663, 186] width 60 height 18
click at [0, 0] on input "browse files" at bounding box center [0, 0] width 0 height 0
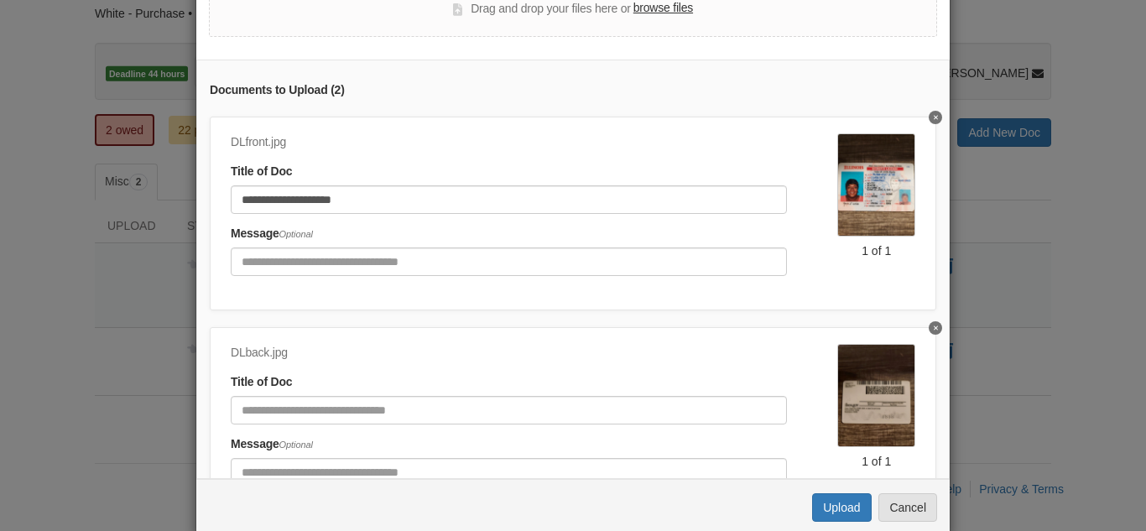
scroll to position [183, 0]
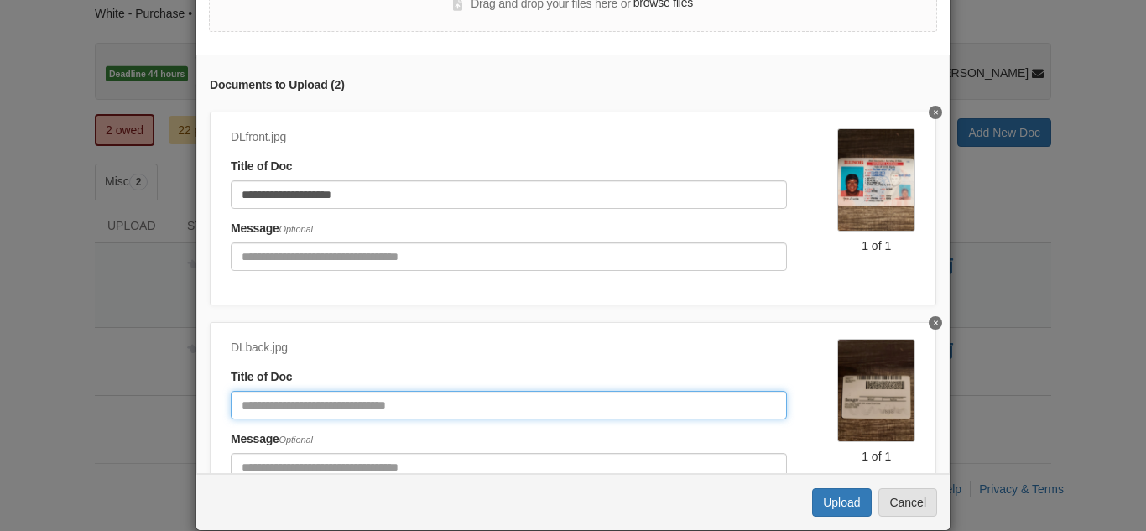
click at [481, 406] on input "Document Title" at bounding box center [509, 405] width 556 height 29
type input "**********"
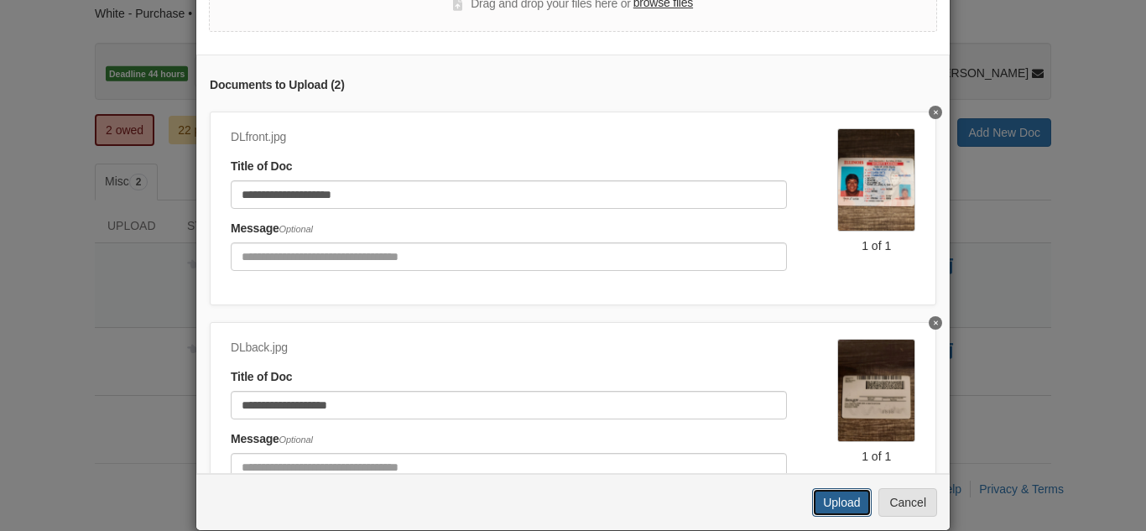
click at [824, 497] on button "Upload" at bounding box center [841, 502] width 59 height 29
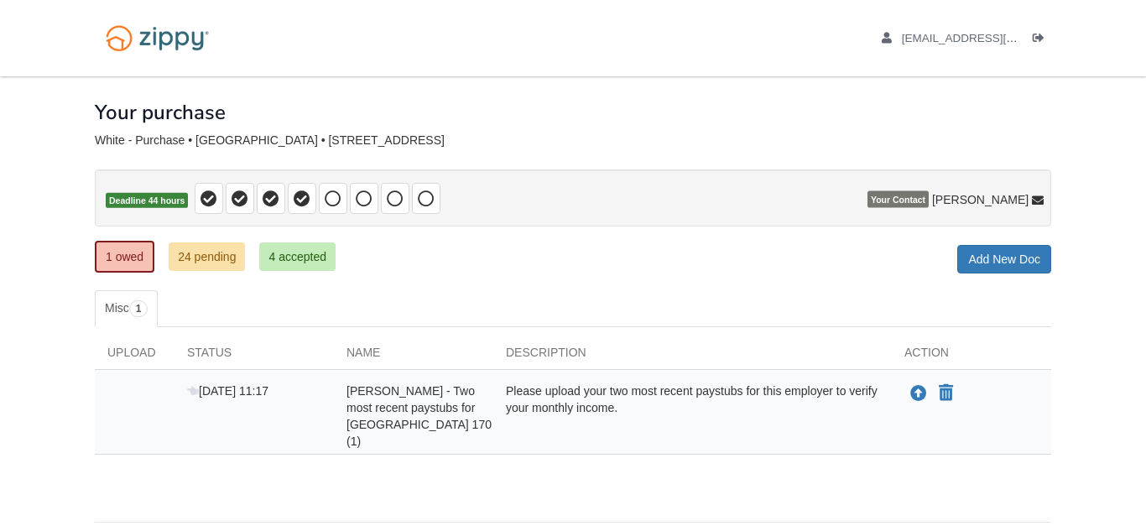
scroll to position [59, 0]
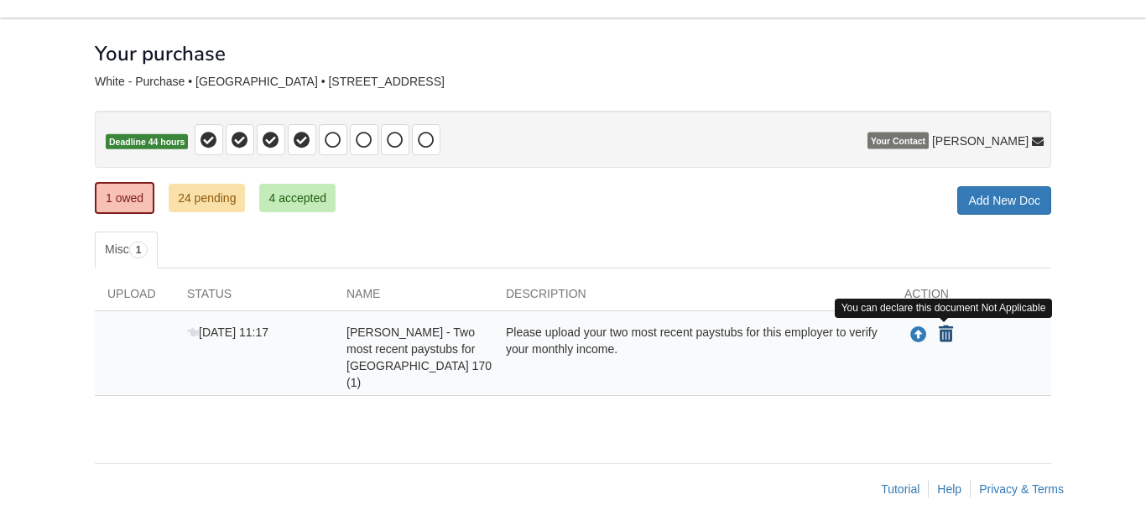
click at [942, 336] on icon "Declare Joyce White - Two most recent paystubs for Chicago Heights School Distr…" at bounding box center [946, 334] width 14 height 17
type input "**********"
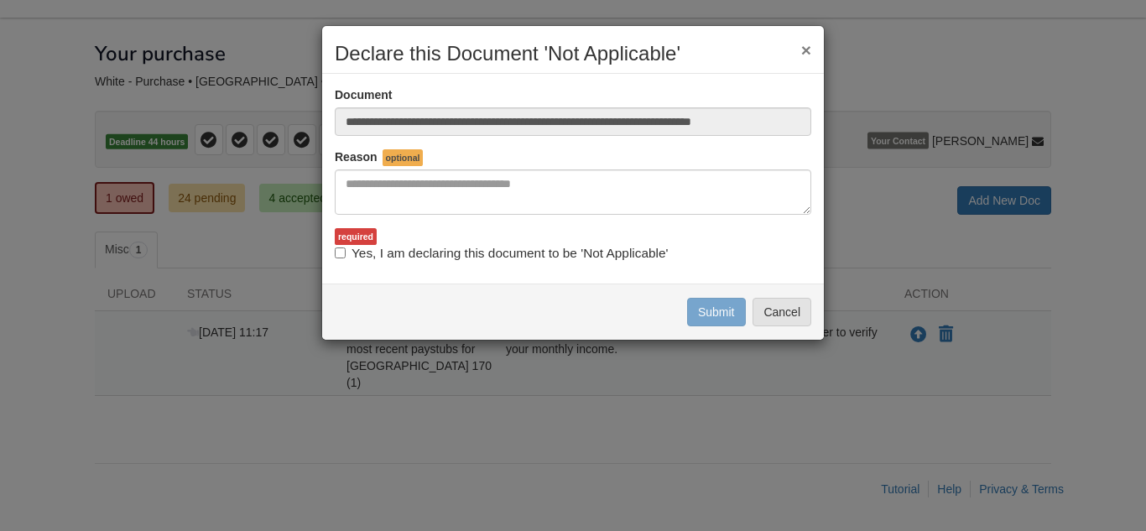
click at [803, 44] on button "×" at bounding box center [806, 50] width 10 height 18
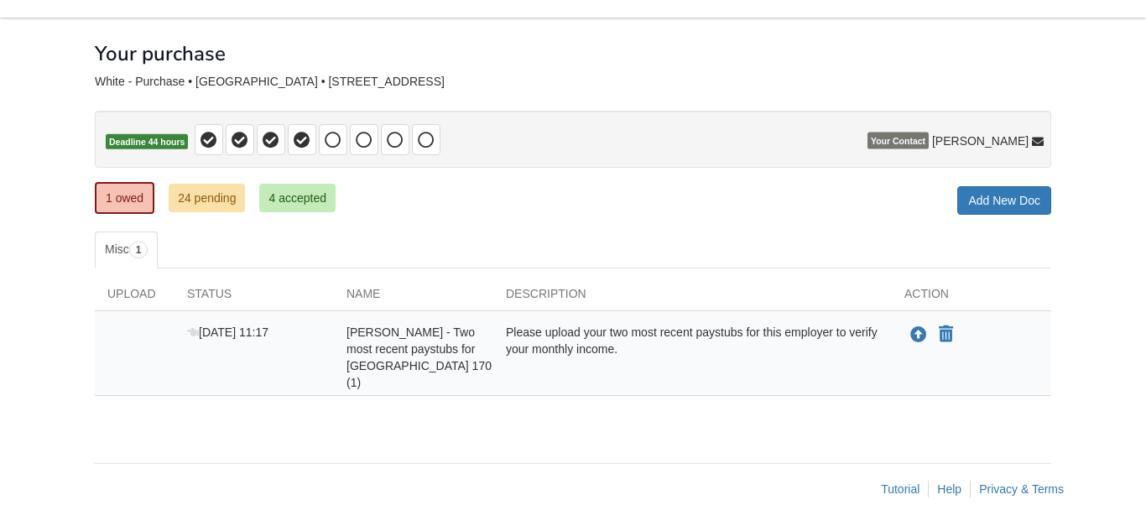
scroll to position [0, 0]
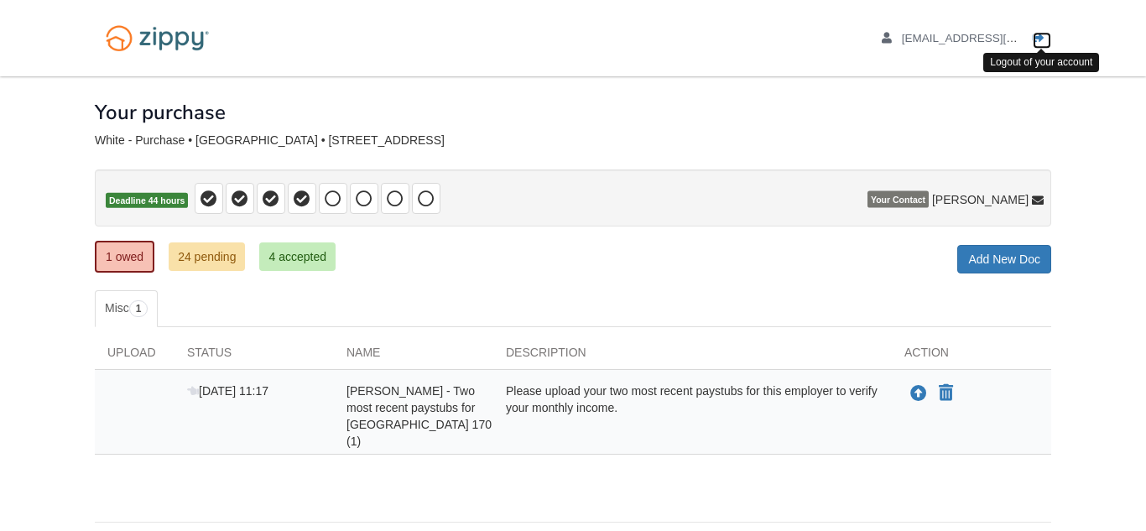
click at [1037, 37] on icon "Log out" at bounding box center [1038, 39] width 12 height 12
